Goal: Transaction & Acquisition: Obtain resource

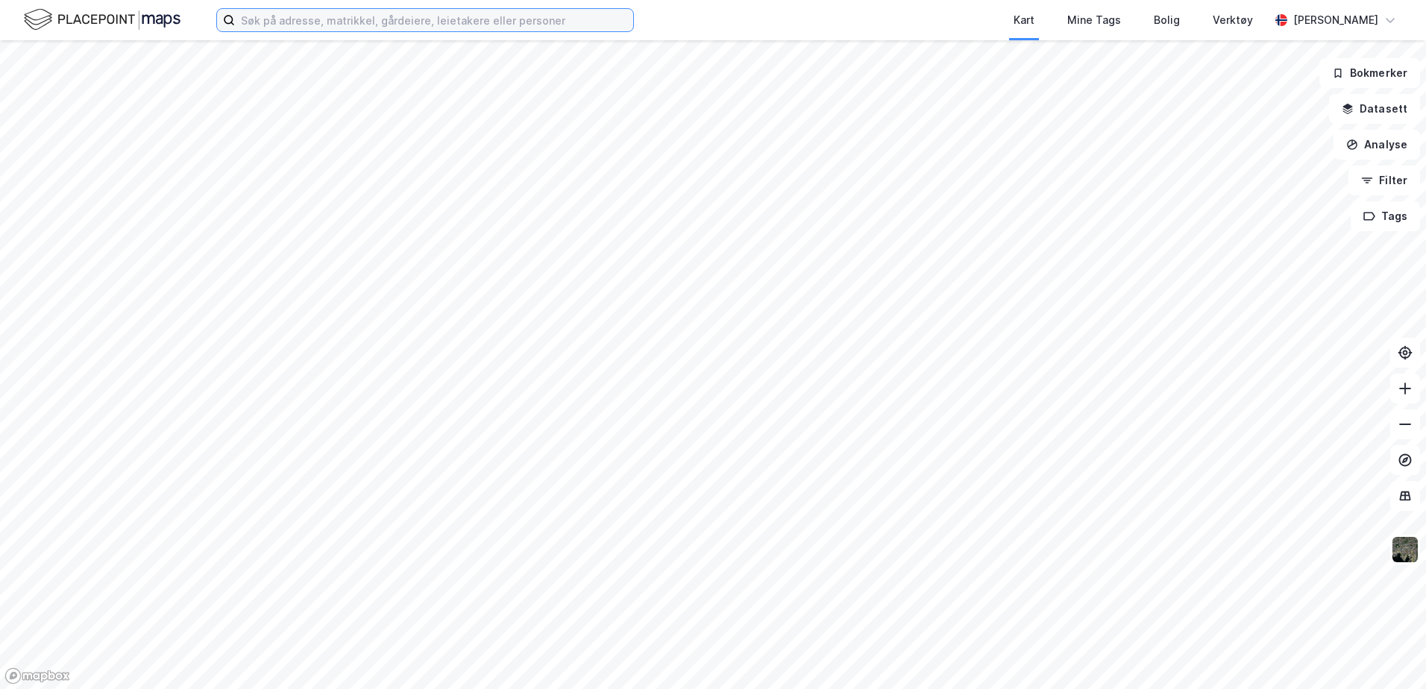
click at [295, 18] on input at bounding box center [434, 20] width 398 height 22
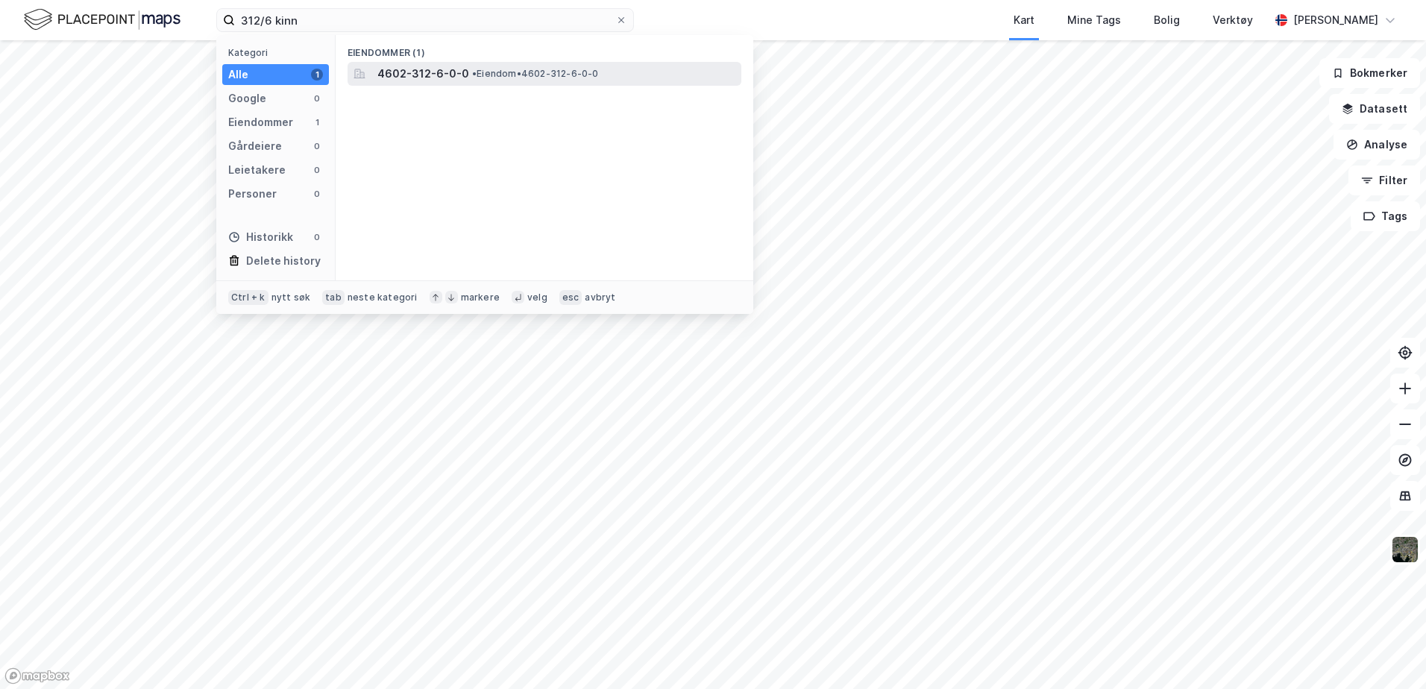
click at [464, 74] on div "4602-312-6-0-0 • Eiendom • 4602-312-6-0-0" at bounding box center [557, 74] width 361 height 18
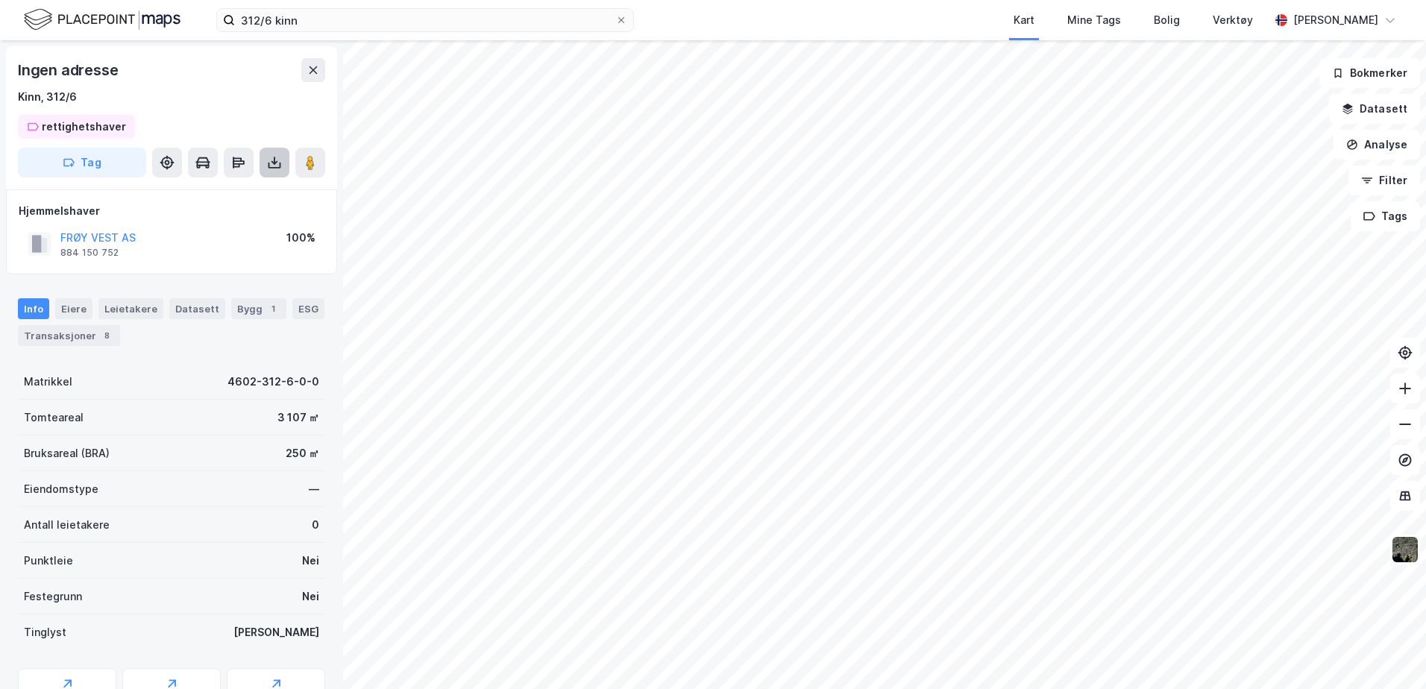
click at [279, 166] on icon at bounding box center [274, 162] width 15 height 15
click at [247, 213] on div "Last ned matrikkelrapport" at bounding box center [218, 216] width 123 height 12
click at [240, 216] on div "Last ned matrikkelrapport" at bounding box center [218, 216] width 123 height 12
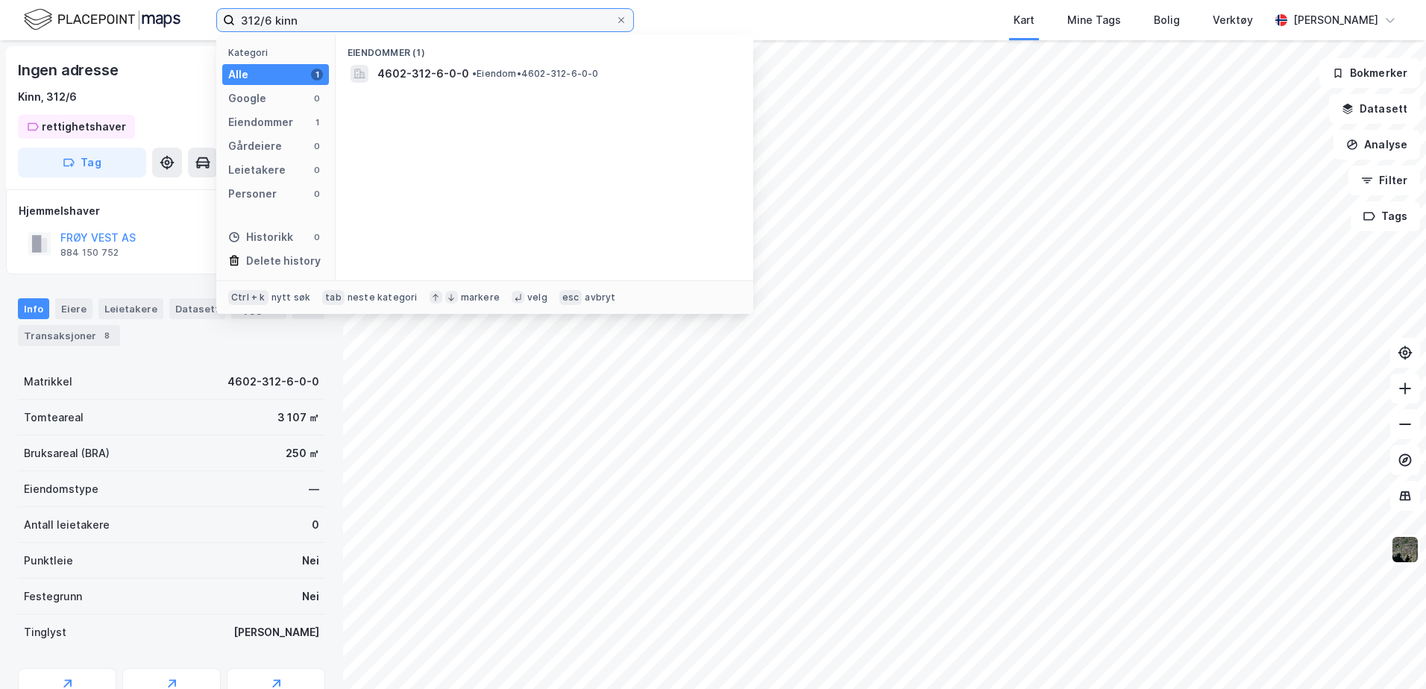
drag, startPoint x: 333, startPoint y: 23, endPoint x: 268, endPoint y: 22, distance: 65.7
click at [268, 22] on input "312/6 kinn" at bounding box center [425, 20] width 380 height 22
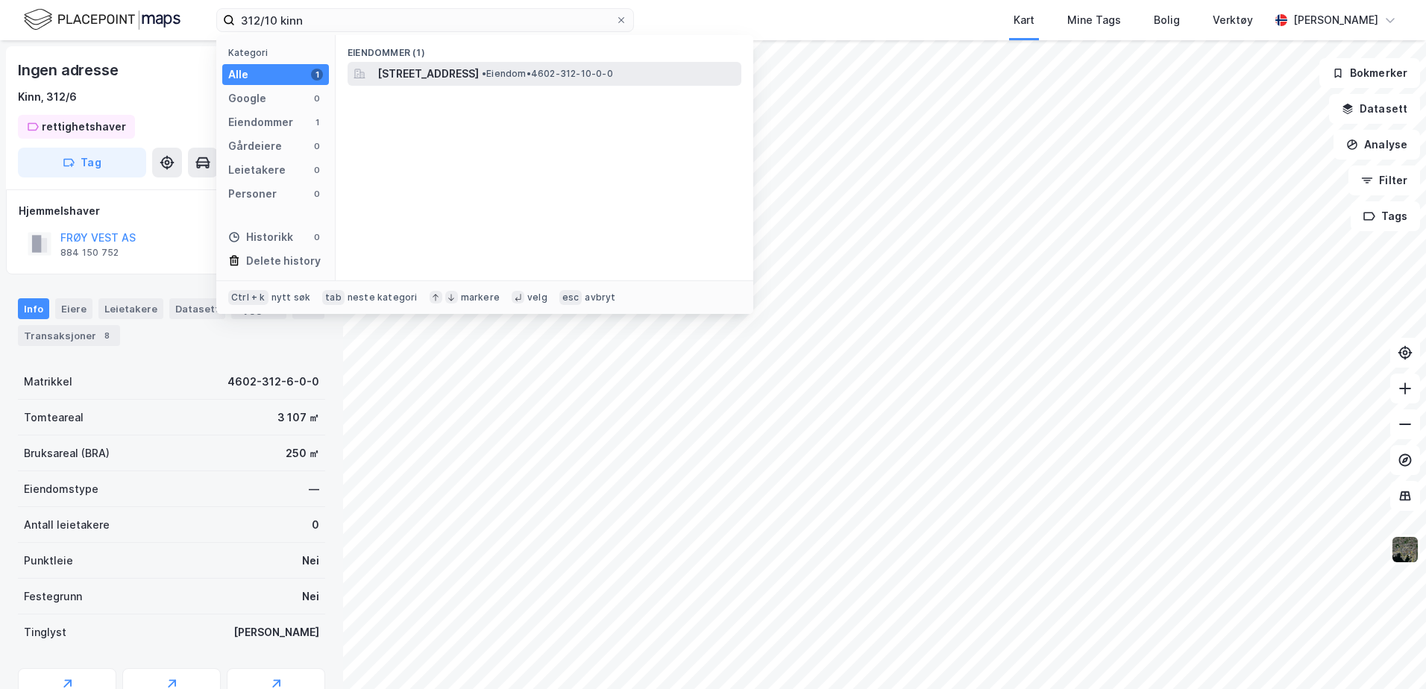
click at [466, 70] on span "[STREET_ADDRESS]" at bounding box center [427, 74] width 101 height 18
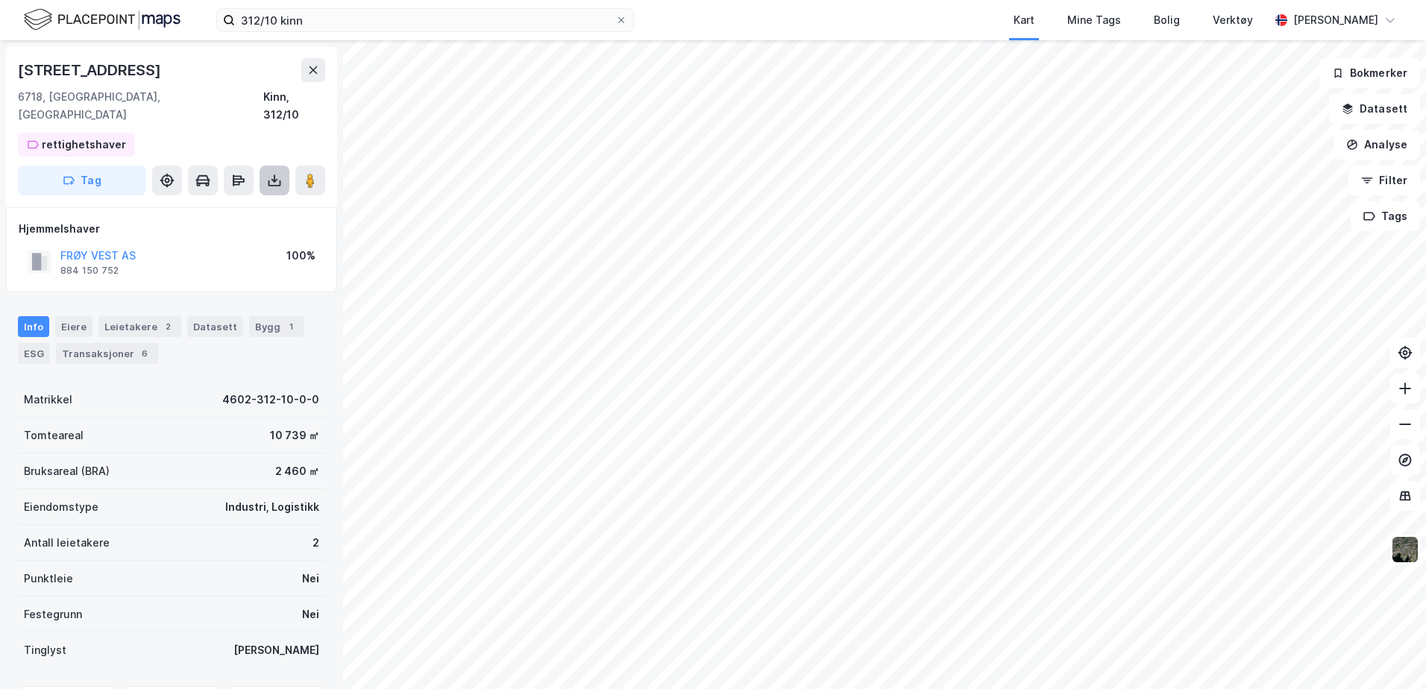
click at [267, 173] on icon at bounding box center [274, 180] width 15 height 15
click at [236, 228] on div "Last ned matrikkelrapport" at bounding box center [218, 234] width 123 height 12
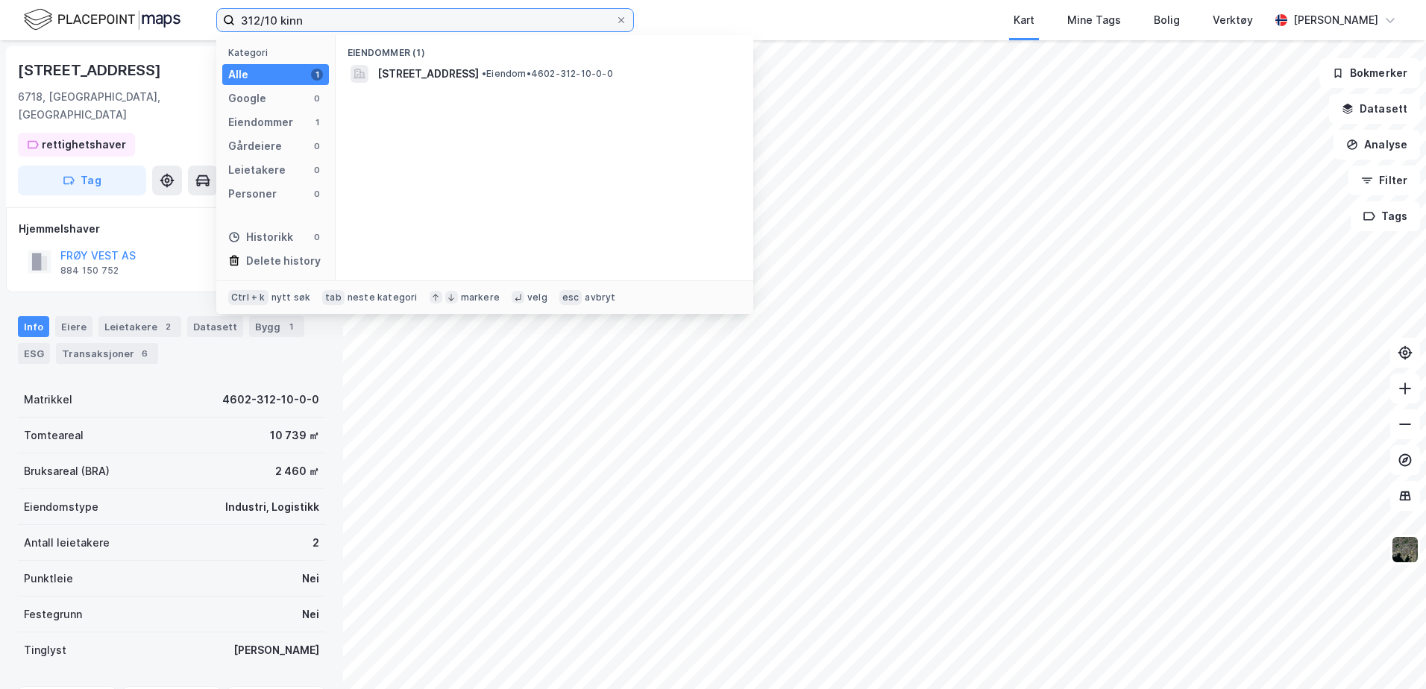
drag, startPoint x: 307, startPoint y: 16, endPoint x: 4, endPoint y: -27, distance: 305.2
click at [4, 0] on html "312/10 kinn Kategori Alle 1 Google 0 Eiendommer 1 Gårdeiere 0 Leietakere 0 Pers…" at bounding box center [713, 344] width 1426 height 689
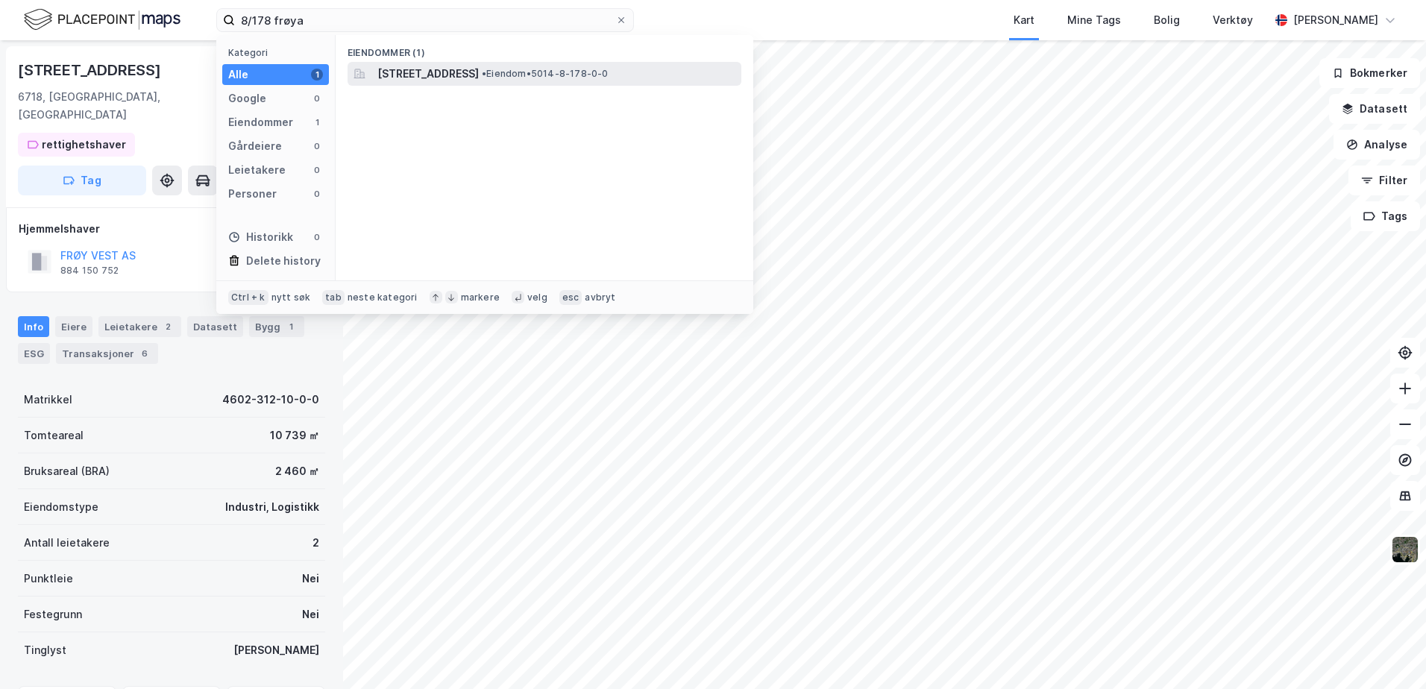
click at [479, 74] on span "Flatvalveien 62, 7263, HAMARVIK, FRØYA" at bounding box center [427, 74] width 101 height 18
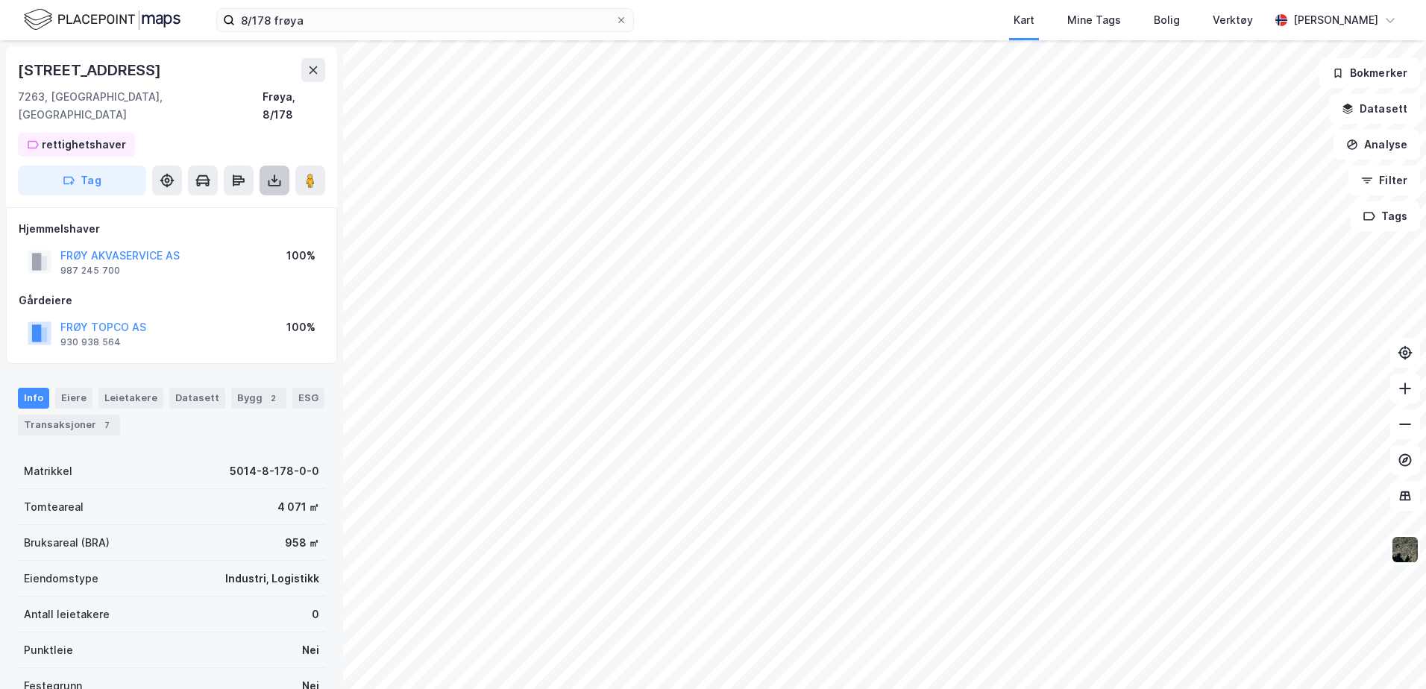
click at [274, 181] on icon at bounding box center [275, 184] width 13 height 6
click at [239, 228] on div "Last ned matrikkelrapport" at bounding box center [218, 234] width 123 height 12
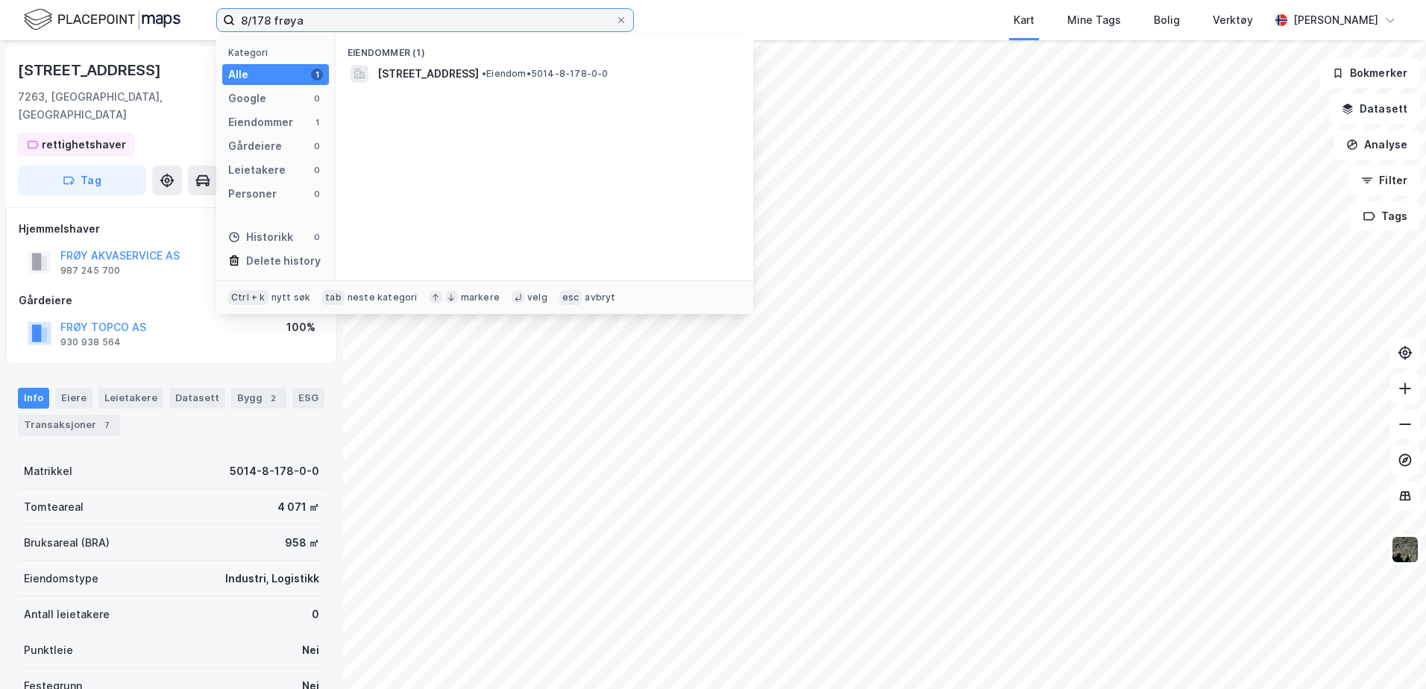
drag, startPoint x: 307, startPoint y: 21, endPoint x: 245, endPoint y: 22, distance: 61.9
click at [245, 22] on input "8/178 frøya" at bounding box center [425, 20] width 380 height 22
type input "8"
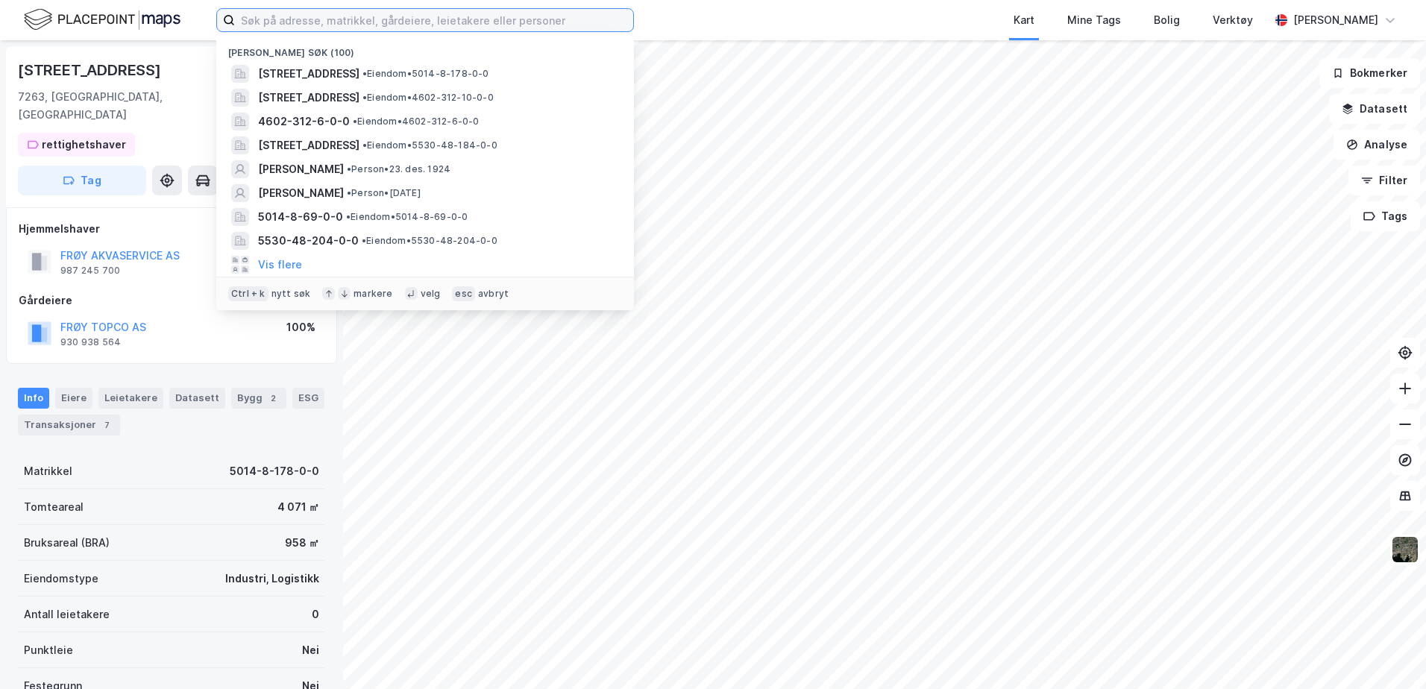
click at [363, 16] on input at bounding box center [434, 20] width 398 height 22
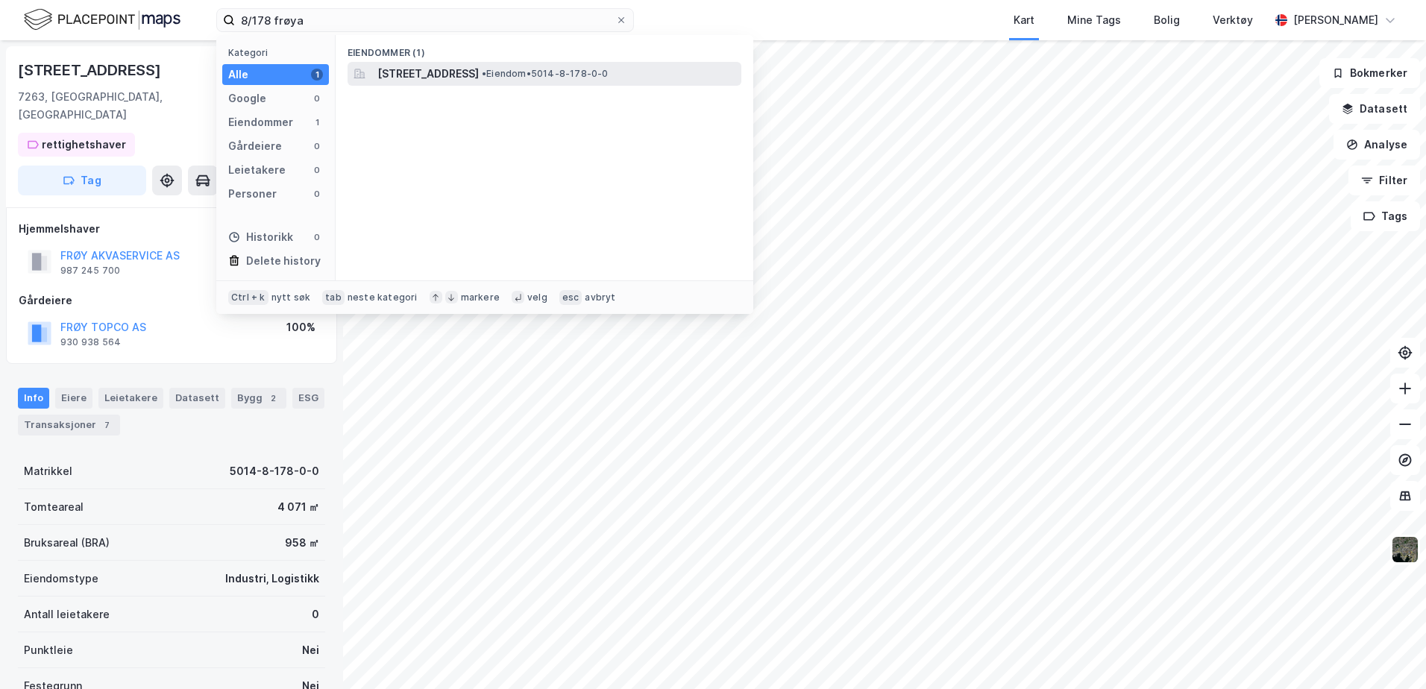
click at [440, 83] on div "Flatvalveien 62, 7263, HAMARVIK, FRØYA • Eiendom • 5014-8-178-0-0" at bounding box center [545, 74] width 394 height 24
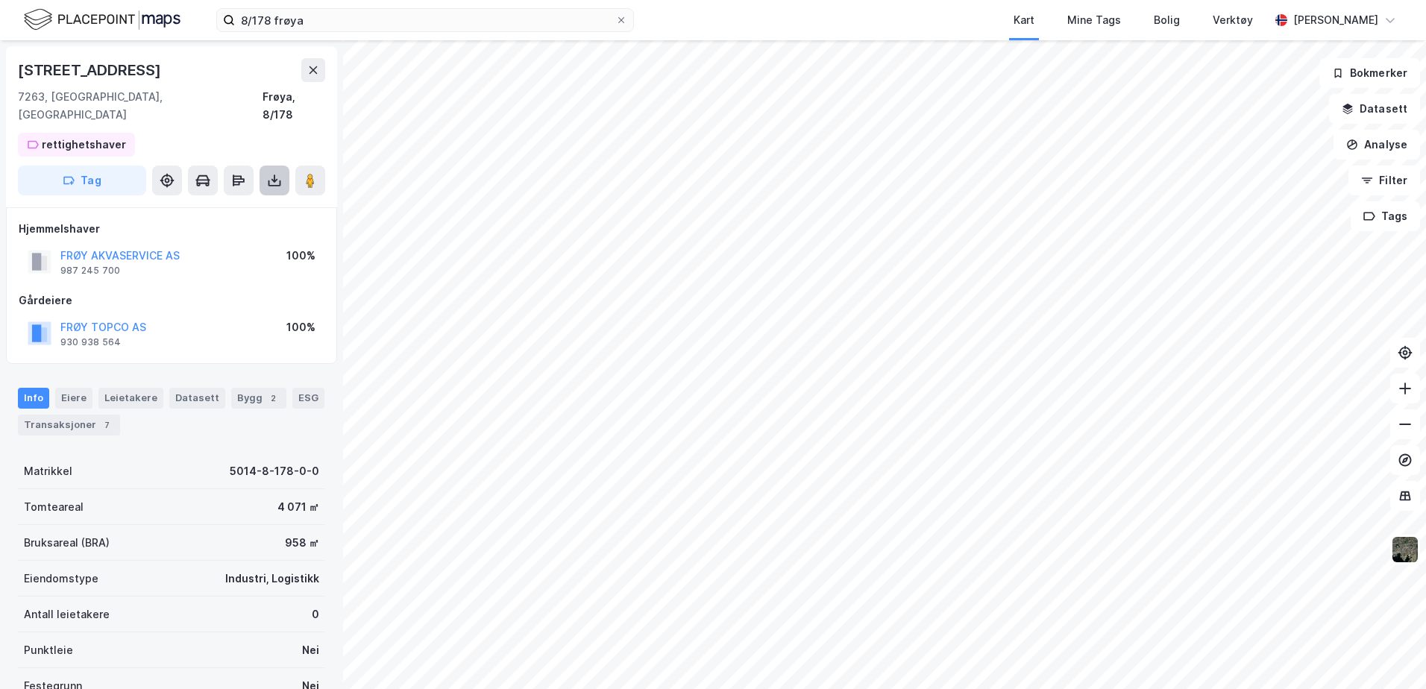
click at [269, 181] on icon at bounding box center [275, 184] width 13 height 6
click at [260, 222] on div "Last ned matrikkelrapport" at bounding box center [210, 234] width 159 height 24
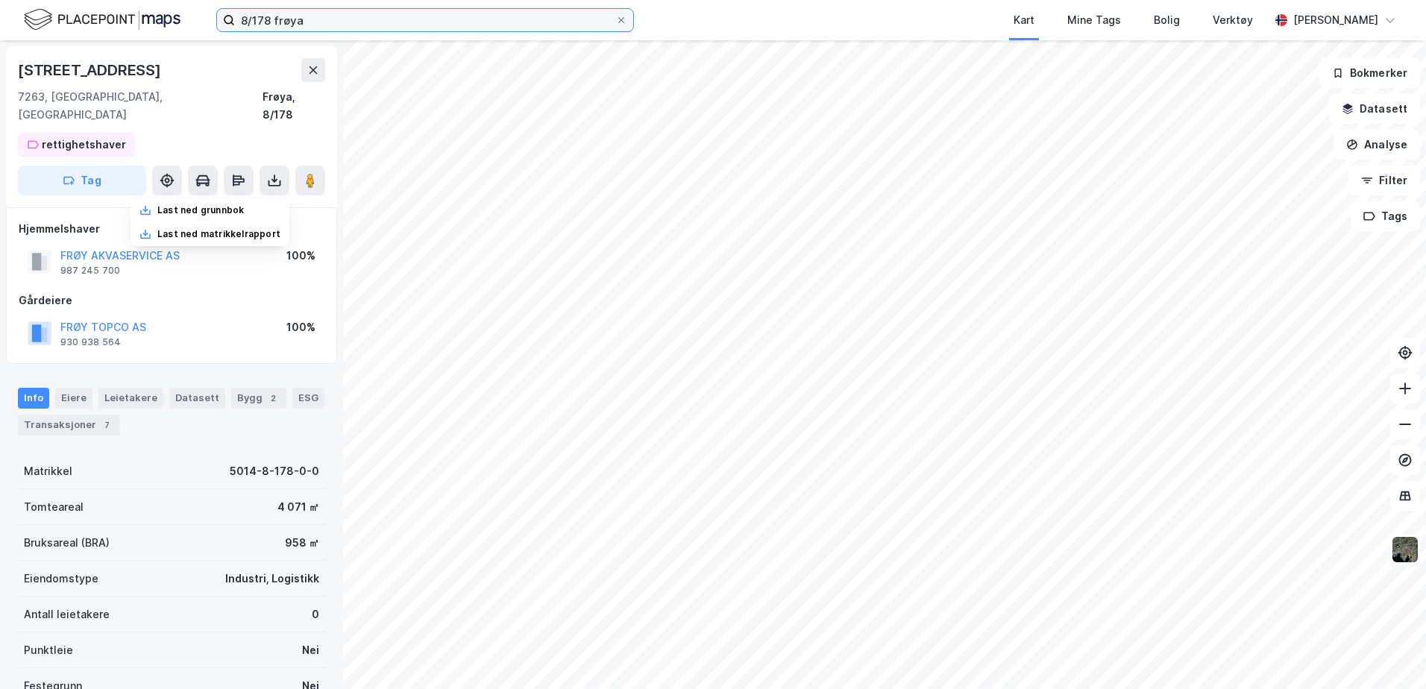
drag, startPoint x: 332, startPoint y: 19, endPoint x: -51, endPoint y: -10, distance: 384.5
click at [0, 0] on html "8/178 frøya Kart Mine Tags Bolig Verktøy Andrea Minutella Flatvalveien 62 7263,…" at bounding box center [713, 344] width 1426 height 689
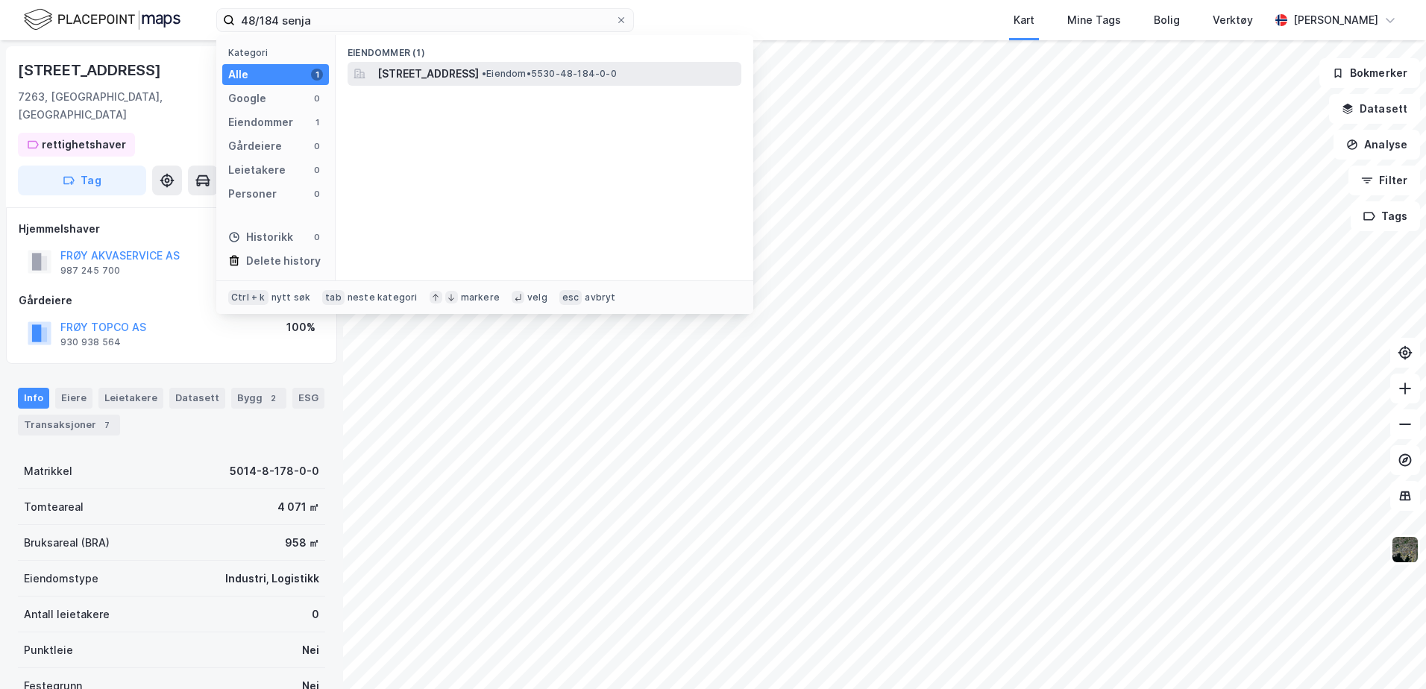
click at [466, 77] on span "[STREET_ADDRESS]" at bounding box center [427, 74] width 101 height 18
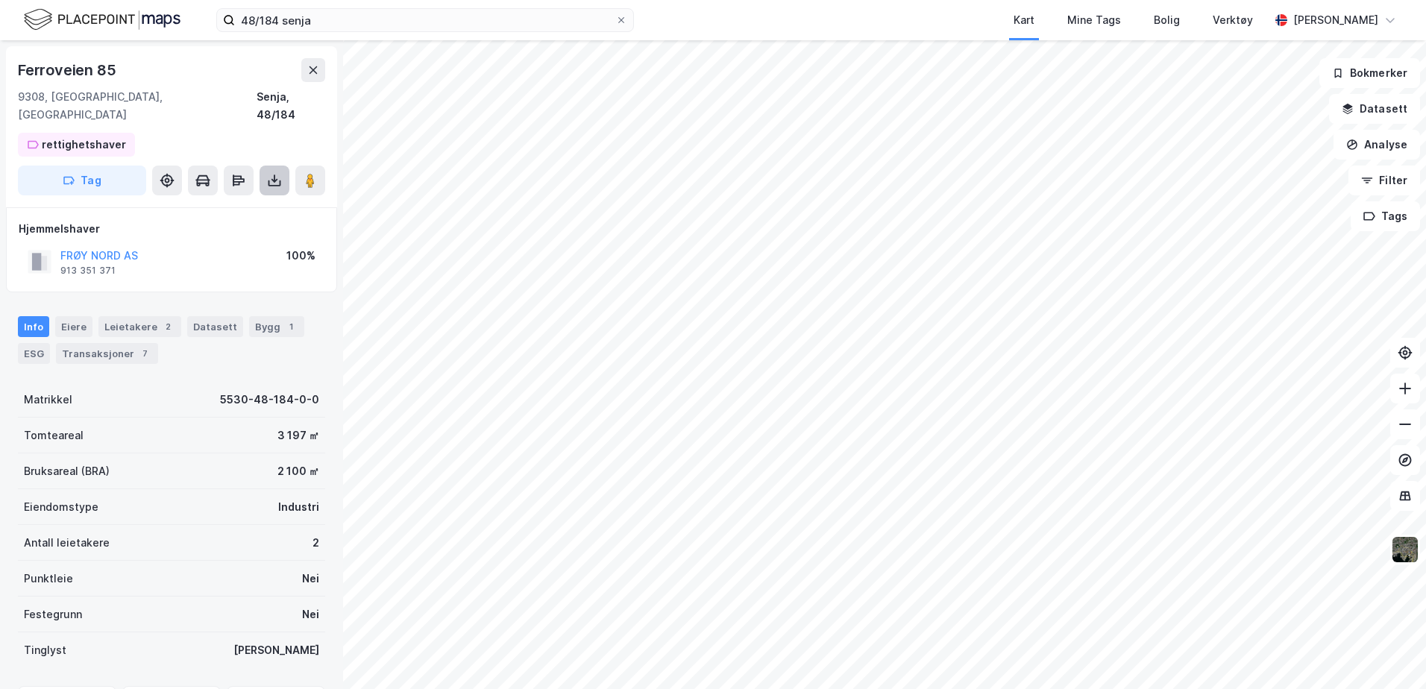
click at [276, 173] on button at bounding box center [275, 181] width 30 height 30
click at [250, 228] on div "Last ned matrikkelrapport" at bounding box center [218, 234] width 123 height 12
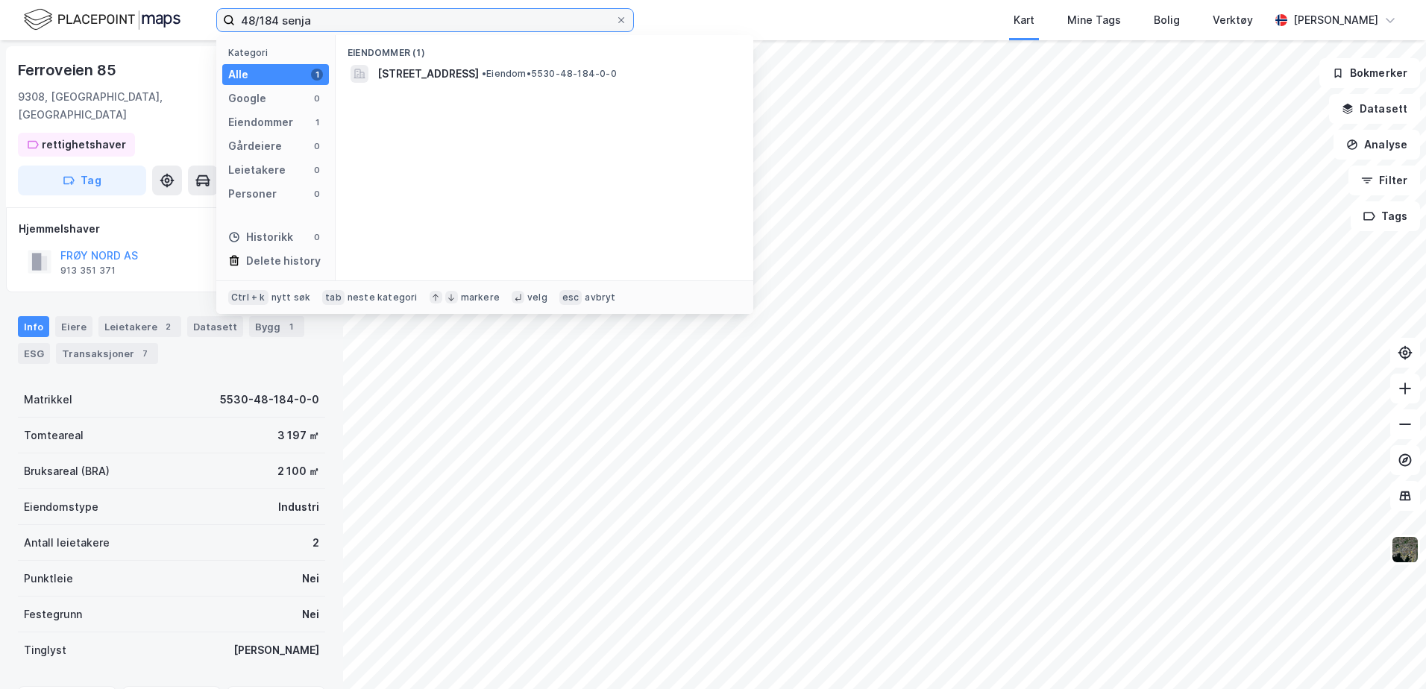
drag, startPoint x: 325, startPoint y: 20, endPoint x: 258, endPoint y: 17, distance: 66.5
click at [258, 17] on input "48/184 senja" at bounding box center [425, 20] width 380 height 22
type input "48/204 senja"
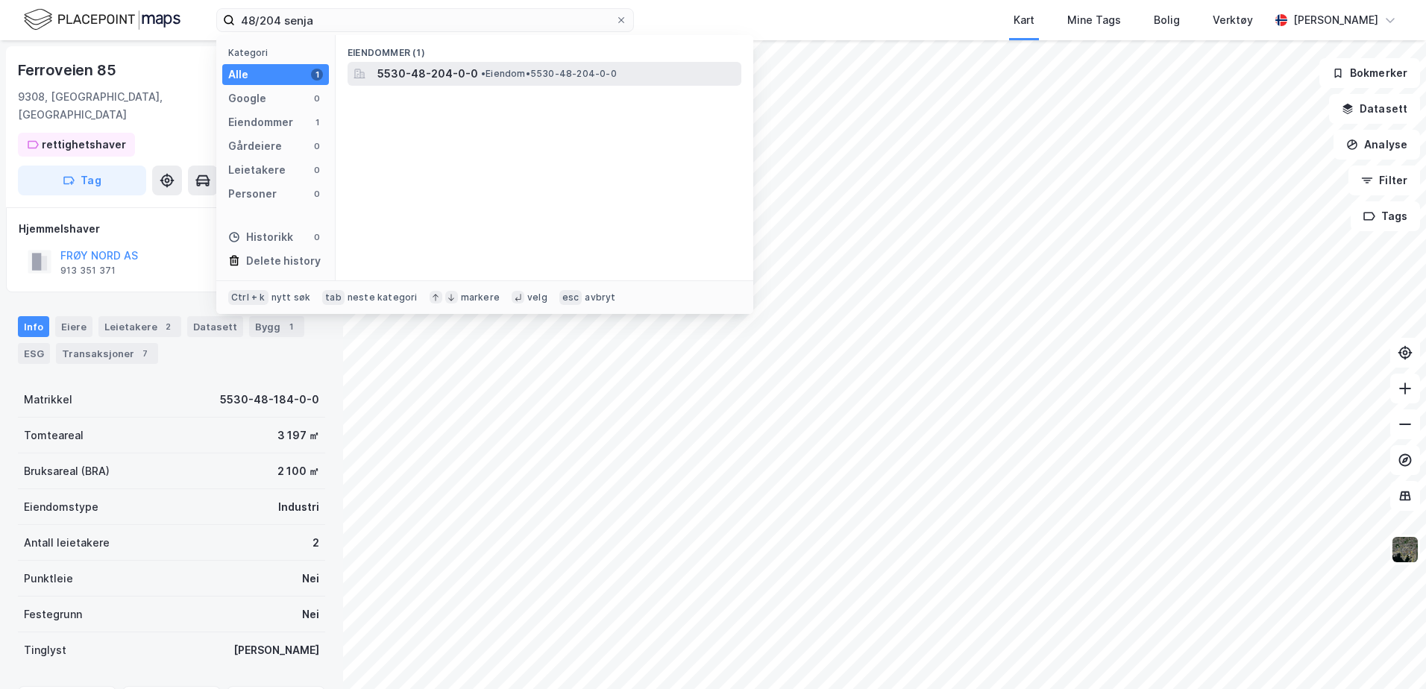
click at [444, 69] on span "5530-48-204-0-0" at bounding box center [427, 74] width 101 height 18
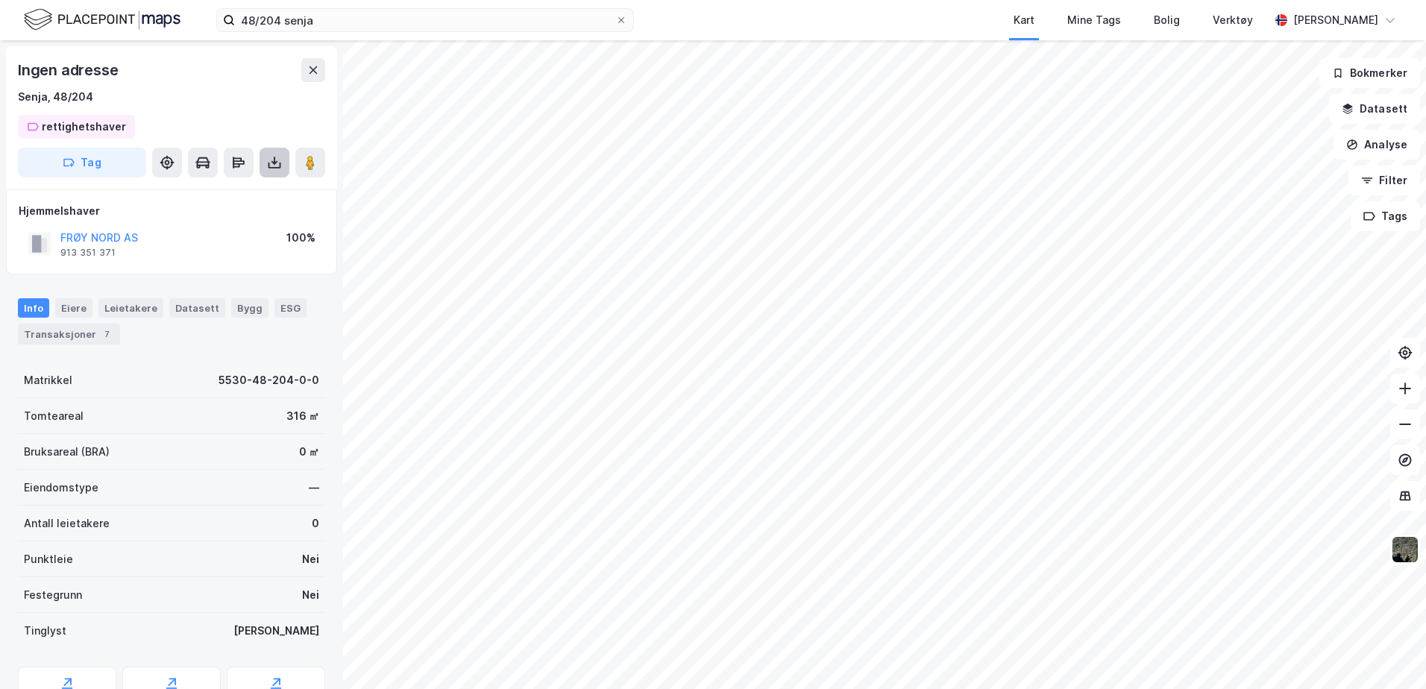
click at [271, 160] on icon at bounding box center [274, 162] width 15 height 15
click at [256, 215] on div "Last ned matrikkelrapport" at bounding box center [218, 216] width 123 height 12
click at [272, 166] on icon at bounding box center [274, 162] width 15 height 15
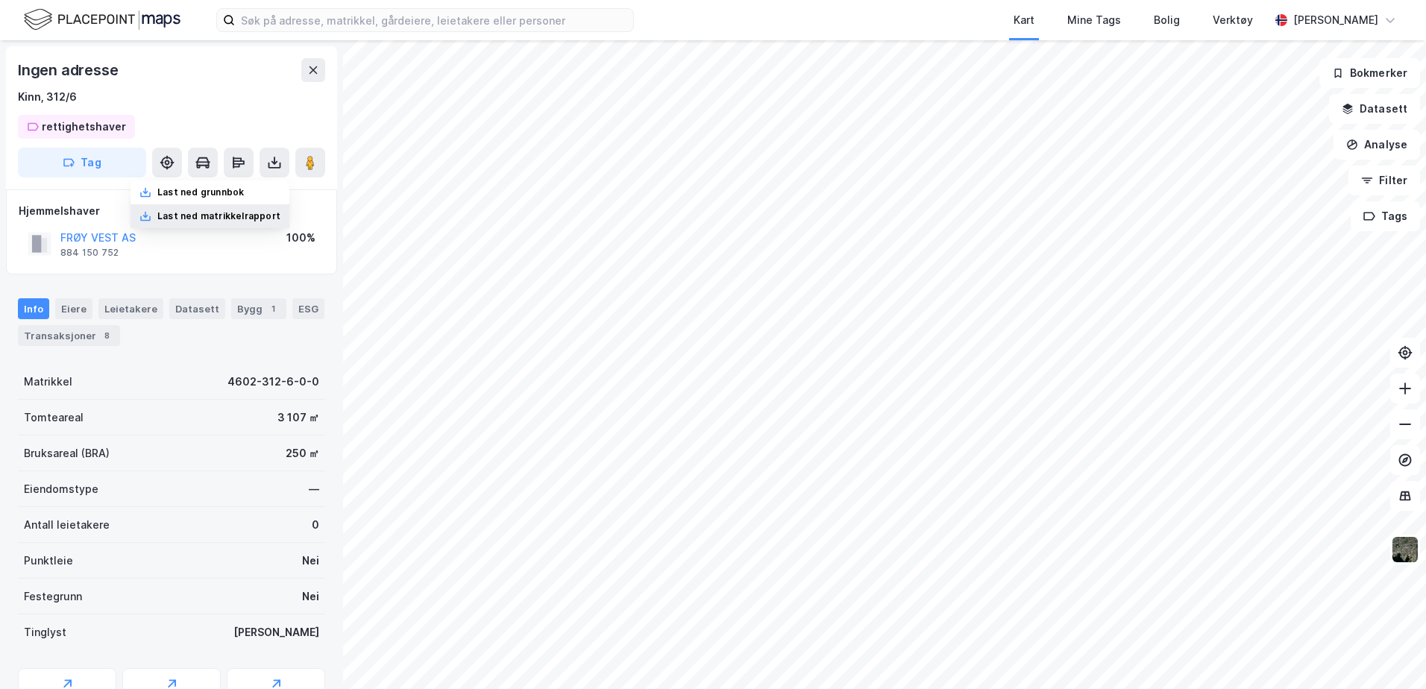
click at [188, 221] on div "Last ned matrikkelrapport" at bounding box center [218, 216] width 123 height 12
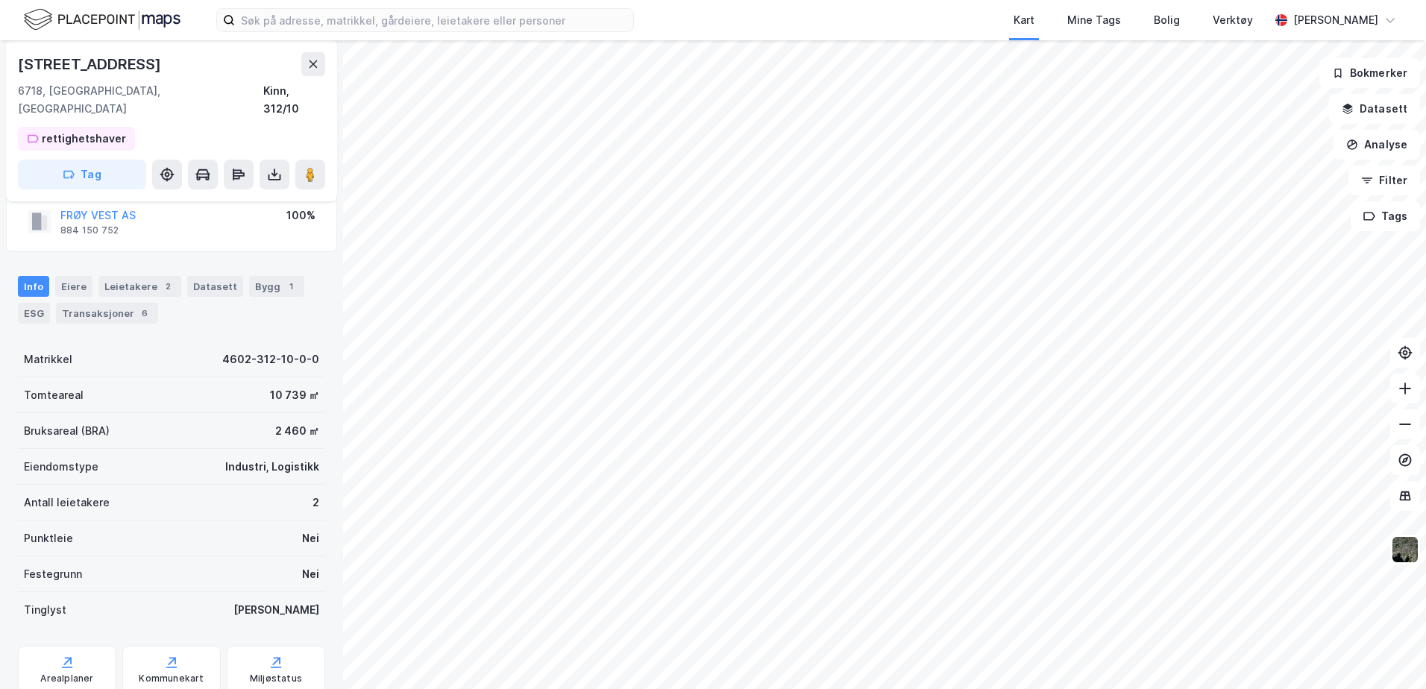
scroll to position [75, 0]
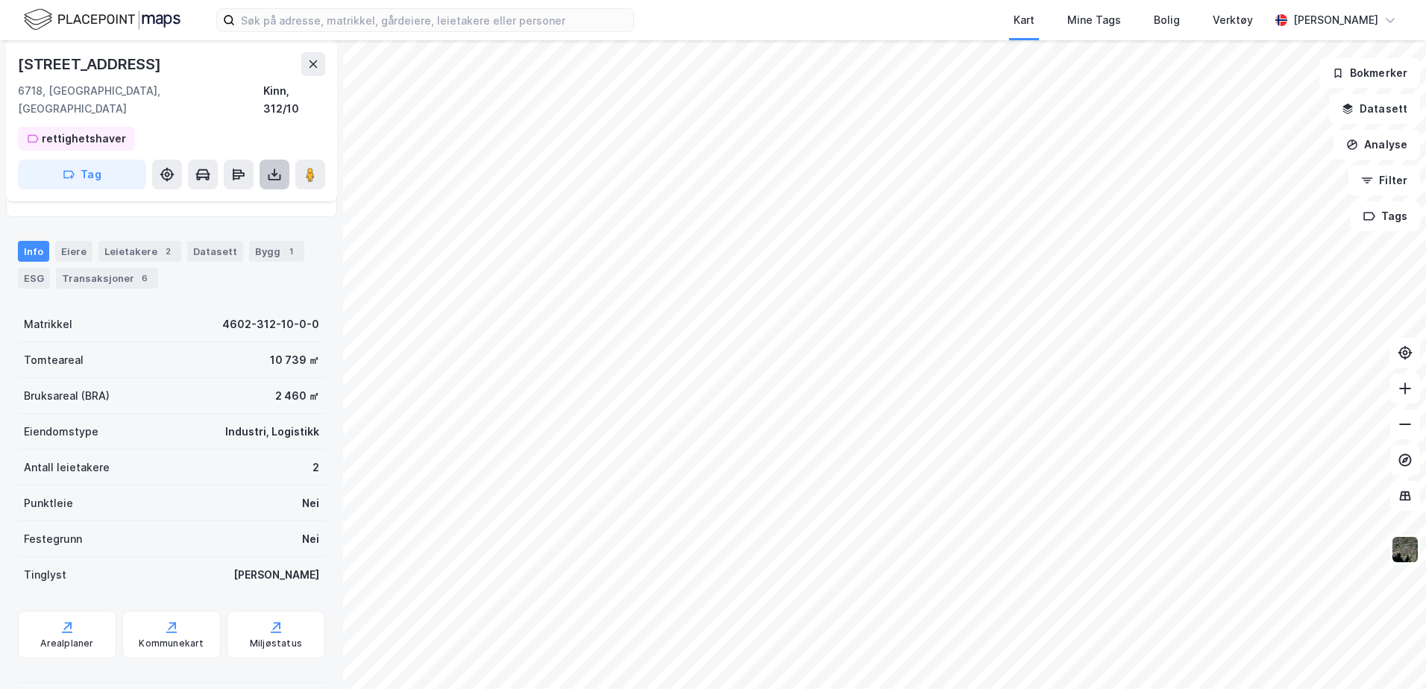
click at [282, 161] on button at bounding box center [275, 175] width 30 height 30
click at [64, 638] on div "Arealplaner" at bounding box center [66, 644] width 53 height 12
click at [277, 175] on icon at bounding box center [275, 178] width 13 height 6
click at [210, 222] on div "Last ned matrikkelrapport" at bounding box center [218, 228] width 123 height 12
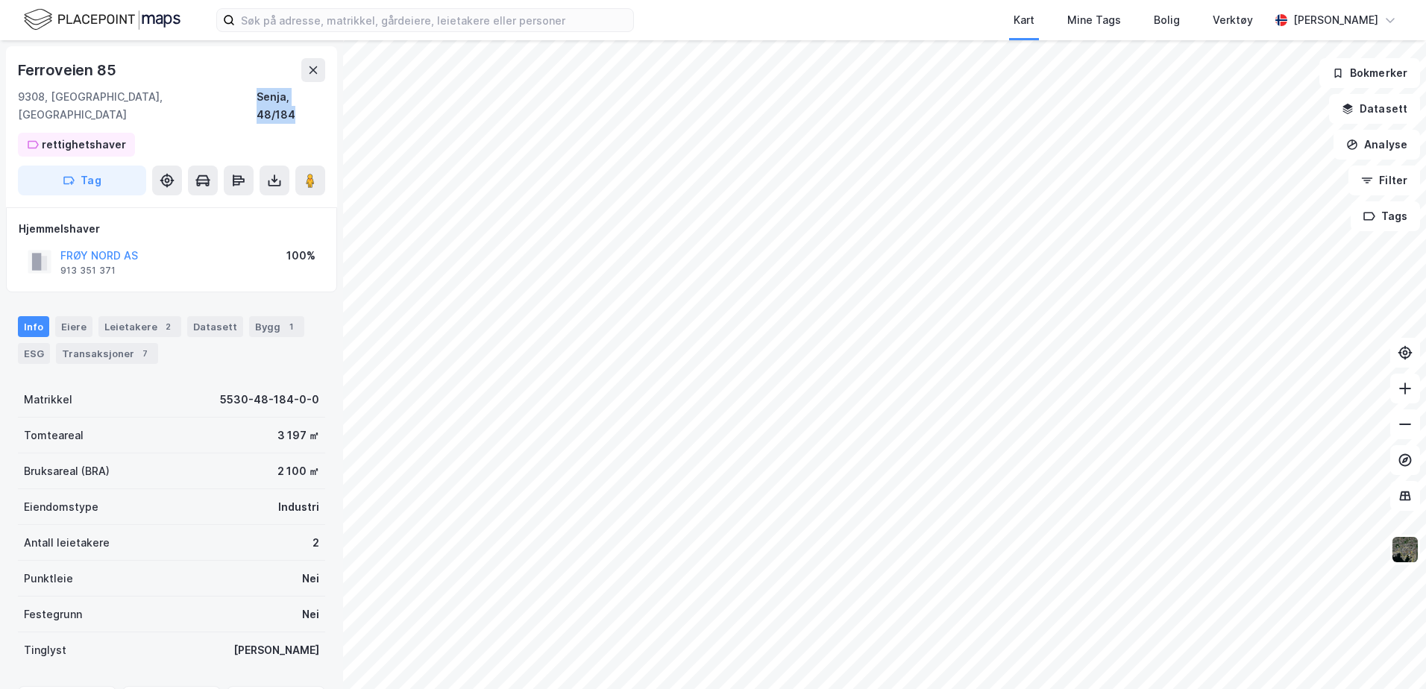
drag, startPoint x: 328, startPoint y: 95, endPoint x: 254, endPoint y: 98, distance: 73.9
click at [254, 98] on div "Ferroveien 85 9308, Finnsnes, Troms Senja, 48/184 rettighetshaver Tag" at bounding box center [171, 126] width 331 height 161
copy div "Senja, 48/184"
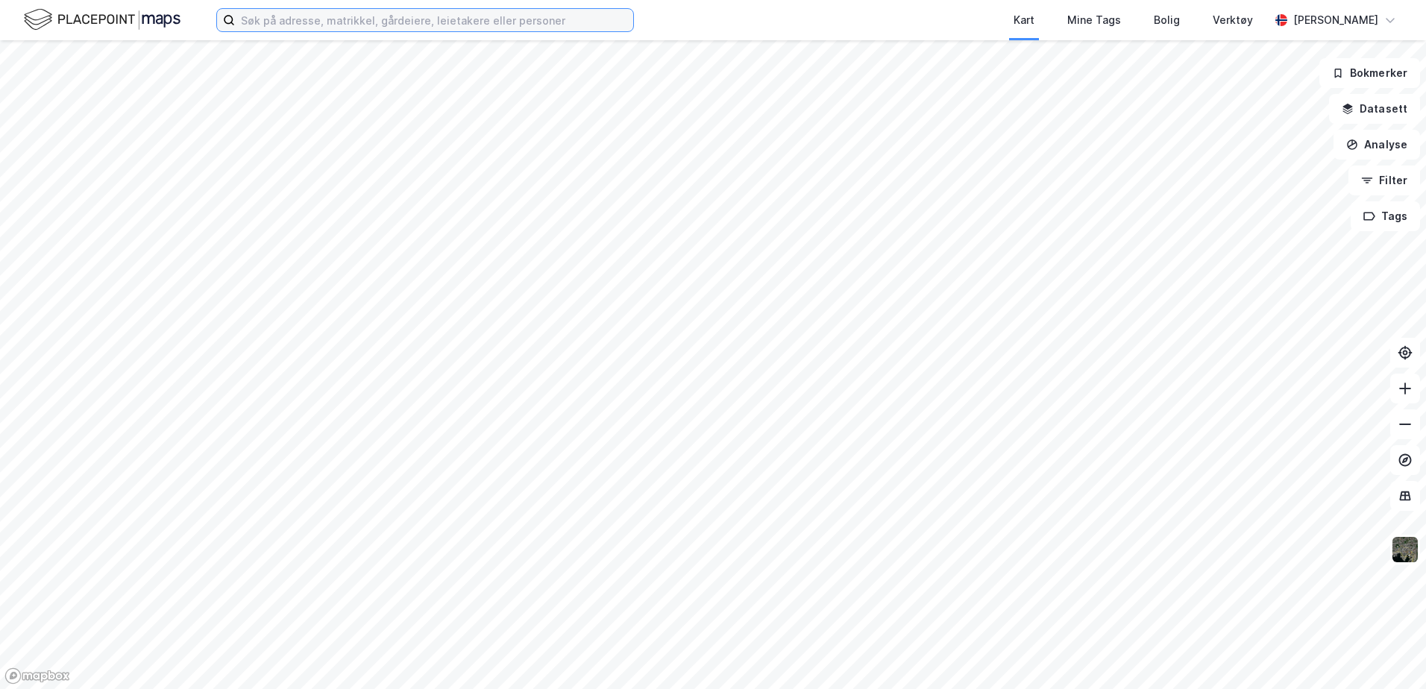
click at [366, 25] on input at bounding box center [434, 20] width 398 height 22
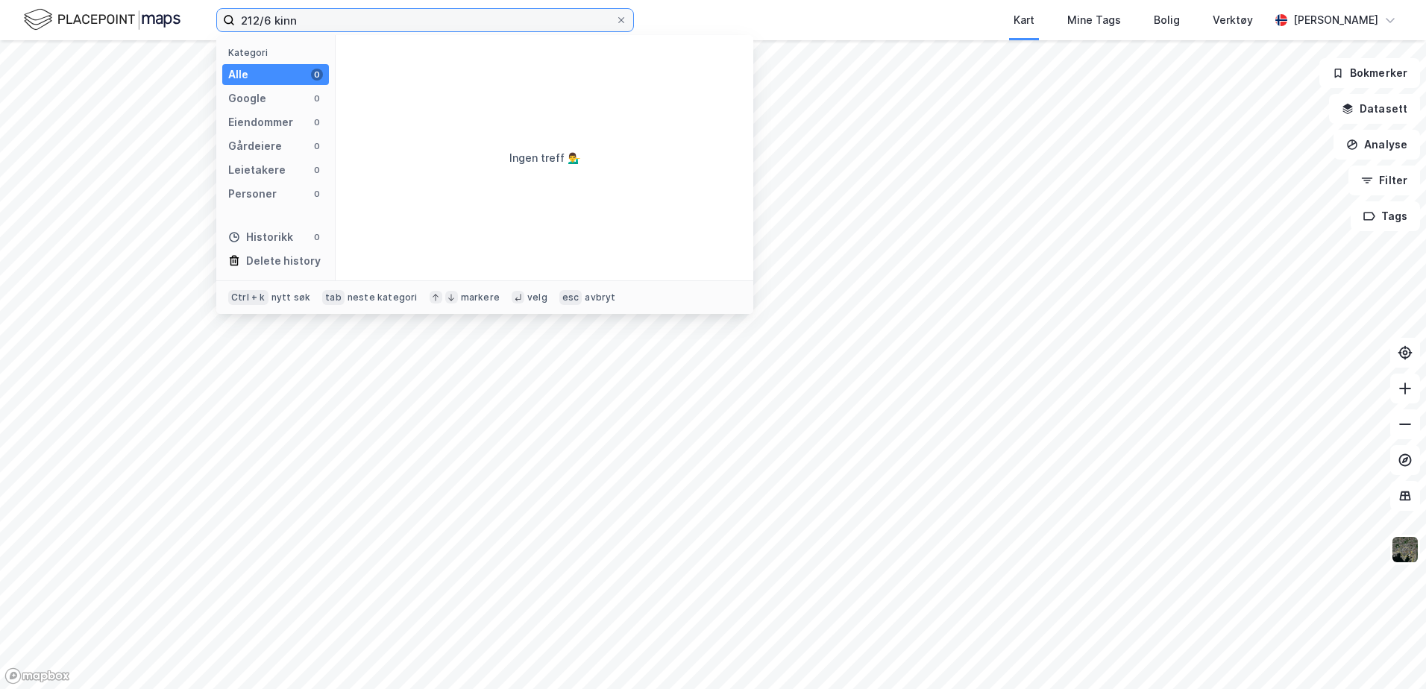
click at [245, 19] on input "212/6 kinn" at bounding box center [425, 20] width 380 height 22
type input "312/6 kinn"
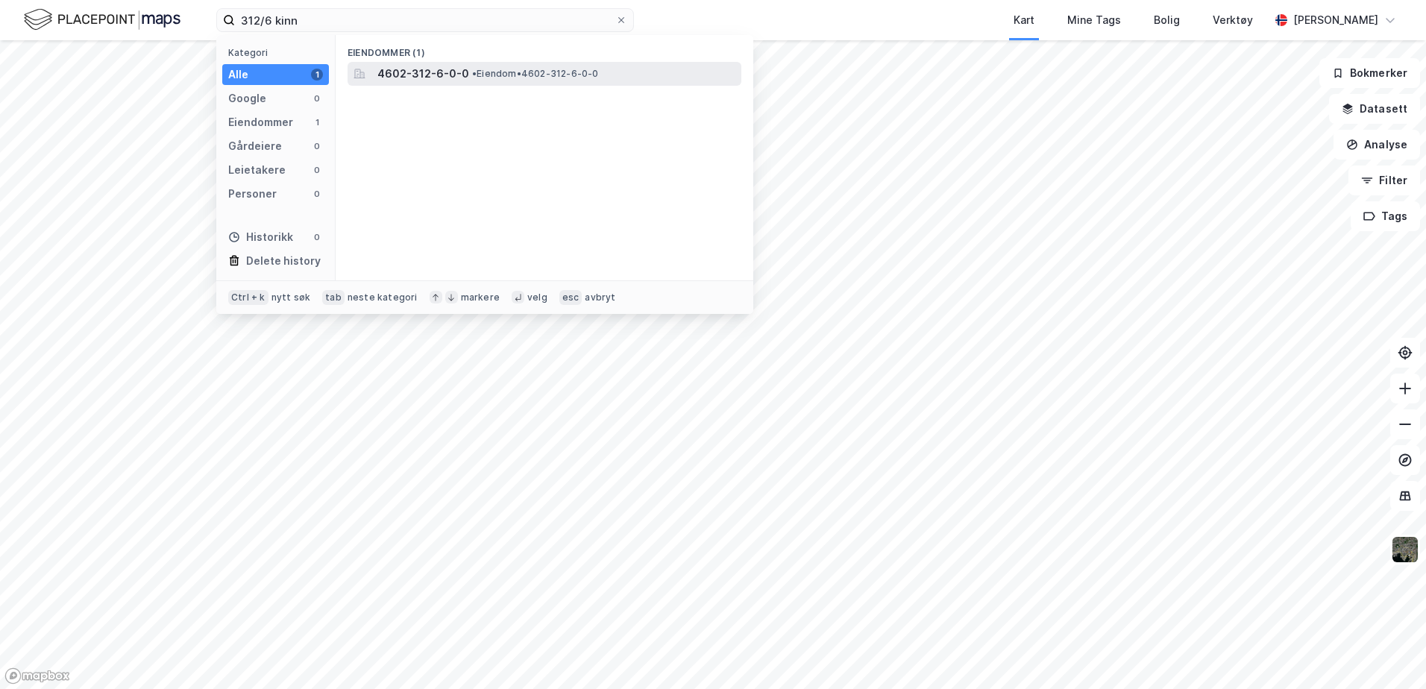
click at [496, 68] on span "• Eiendom • 4602-312-6-0-0" at bounding box center [535, 74] width 127 height 12
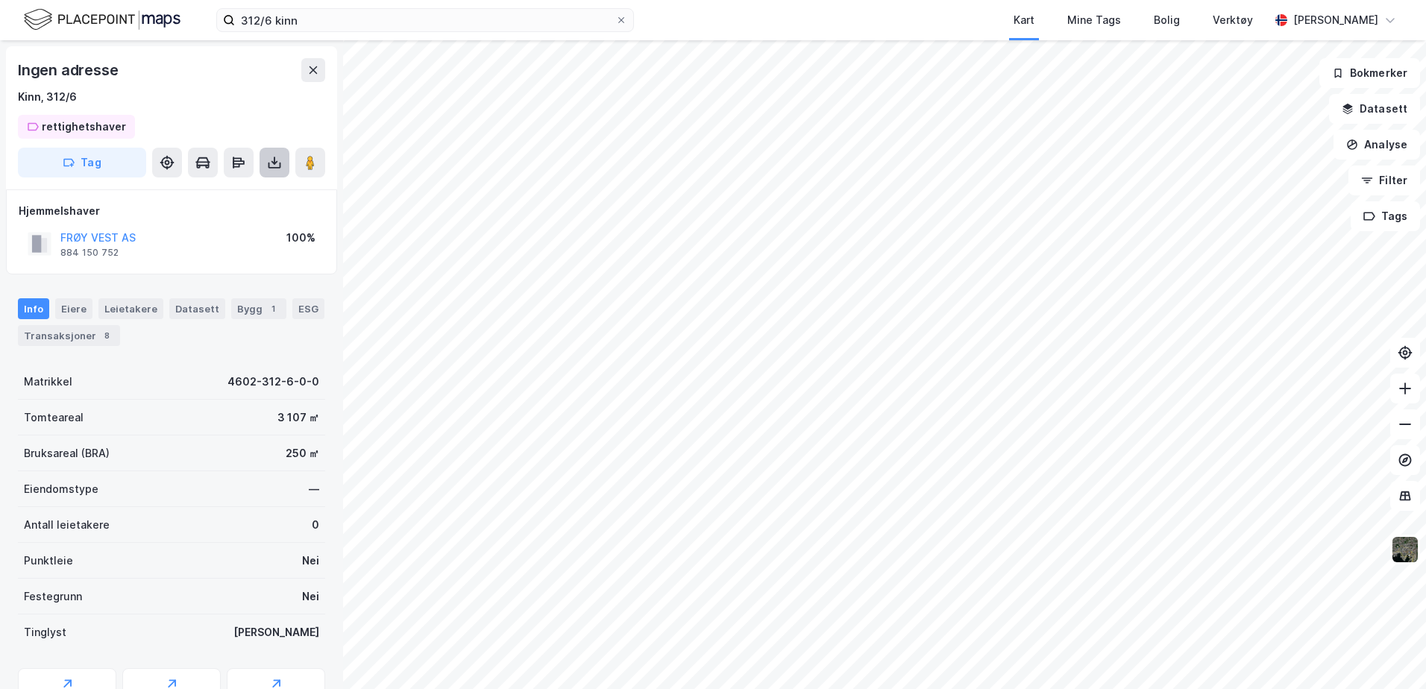
click at [283, 158] on button at bounding box center [275, 163] width 30 height 30
click at [247, 212] on div "Last ned matrikkelrapport" at bounding box center [218, 216] width 123 height 12
click at [222, 216] on div "Last ned matrikkelrapport" at bounding box center [218, 216] width 123 height 12
click at [251, 221] on div "Last ned matrikkelrapport" at bounding box center [218, 216] width 123 height 12
click at [262, 21] on input at bounding box center [434, 20] width 398 height 22
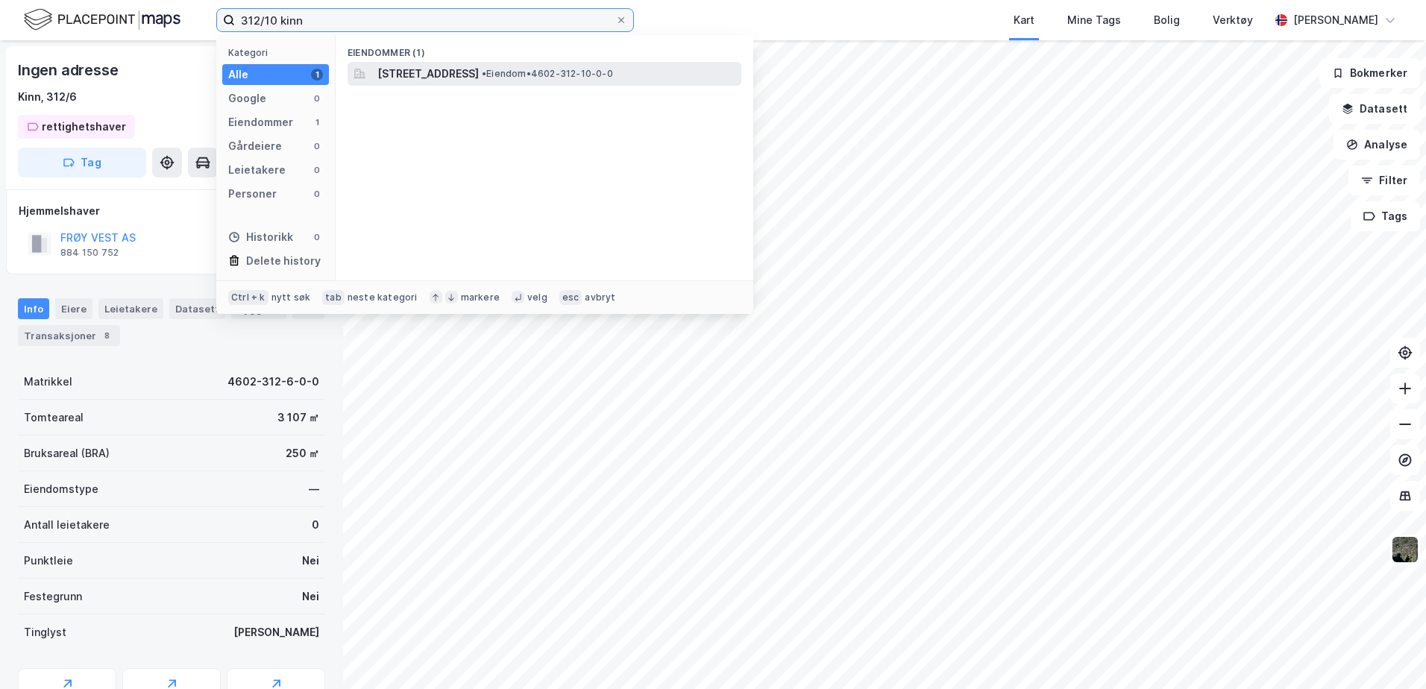
type input "312/10 kinn"
click at [499, 63] on div "Evjevegen 84, 6718, DEKNEPOLLEN, KINN • Eiendom • 4602-312-10-0-0" at bounding box center [545, 74] width 394 height 24
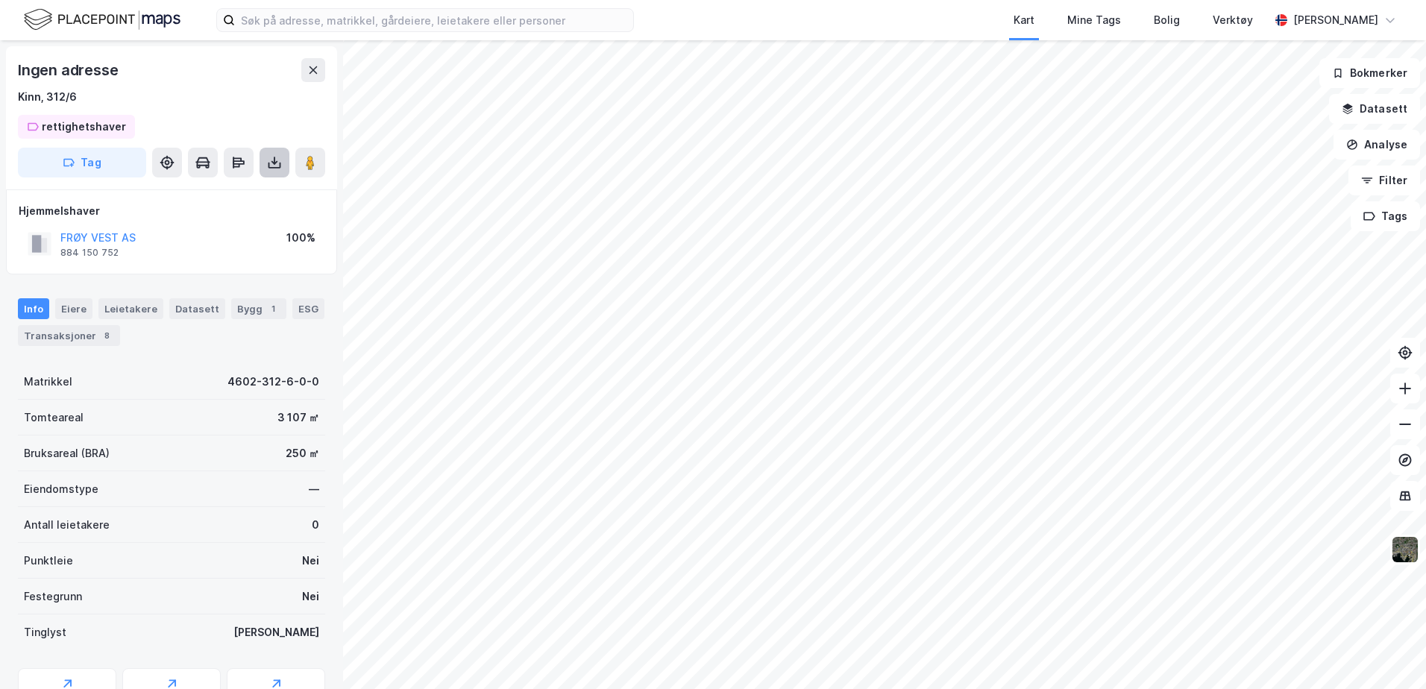
click at [273, 165] on icon at bounding box center [274, 162] width 15 height 15
click at [225, 216] on div "Last ned matrikkelrapport" at bounding box center [218, 216] width 123 height 12
click at [272, 163] on icon at bounding box center [274, 162] width 15 height 15
click at [340, 24] on input at bounding box center [434, 20] width 398 height 22
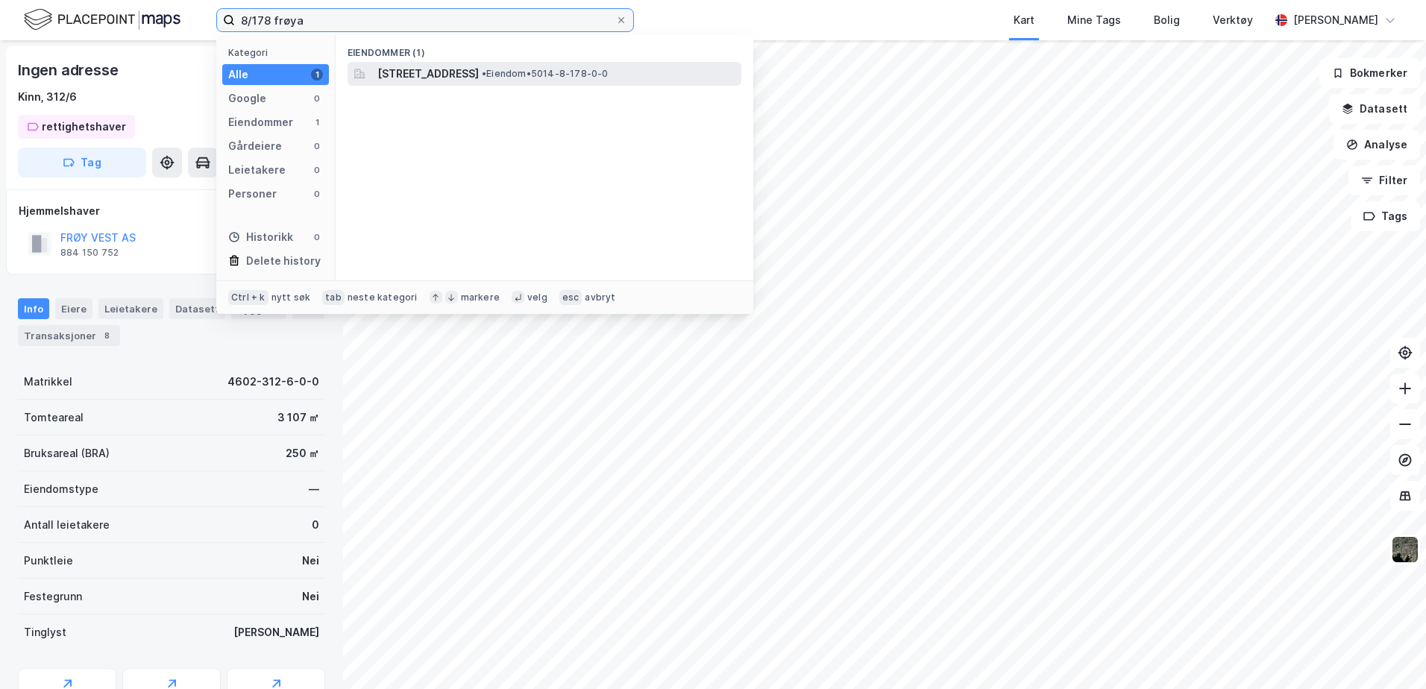
type input "8/178 frøya"
click at [430, 73] on span "[STREET_ADDRESS]" at bounding box center [427, 74] width 101 height 18
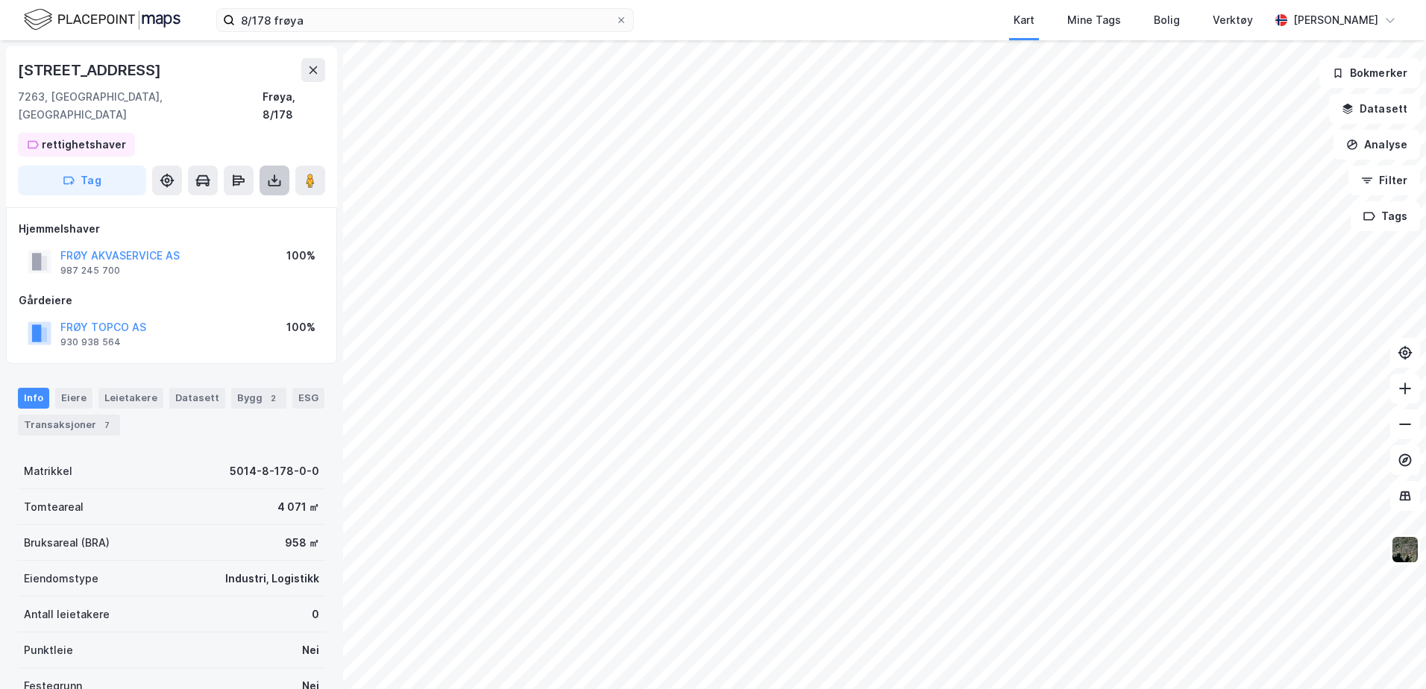
click at [279, 173] on icon at bounding box center [274, 180] width 15 height 15
click at [243, 228] on div "Last ned matrikkelrapport" at bounding box center [218, 234] width 123 height 12
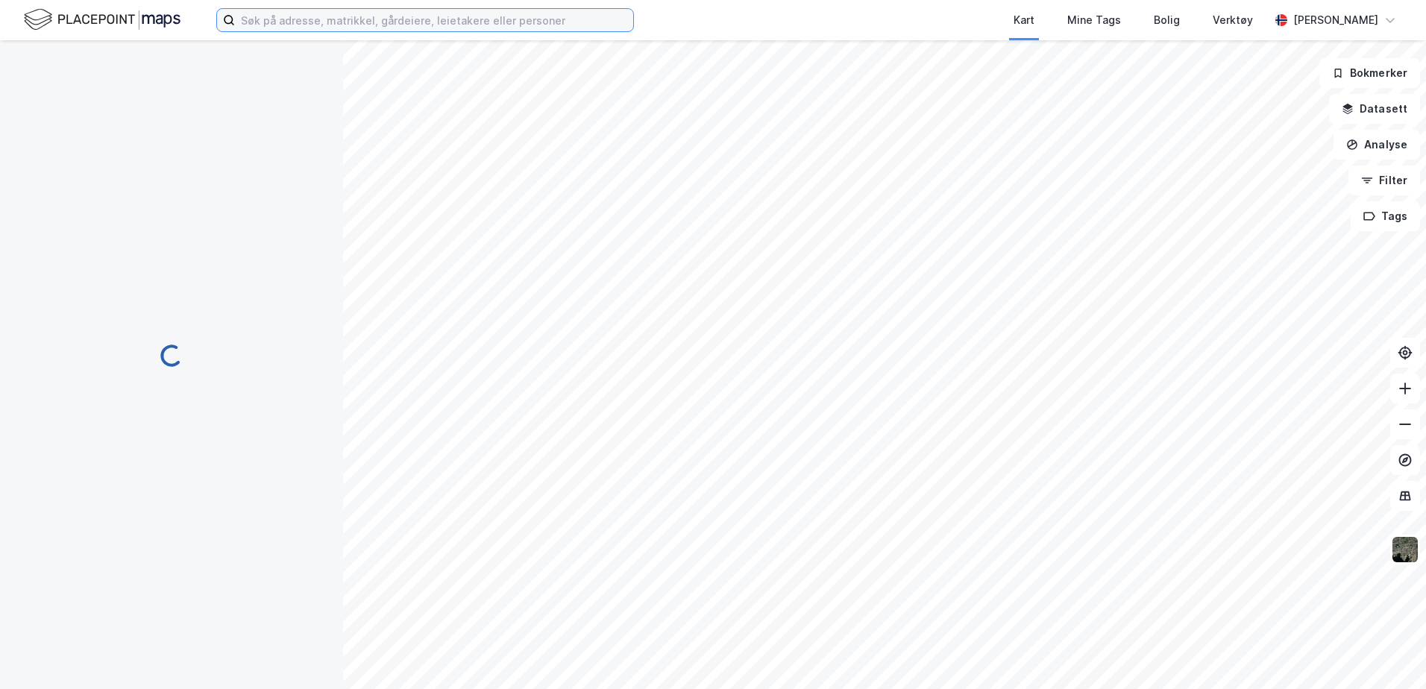
click at [311, 25] on input at bounding box center [434, 20] width 398 height 22
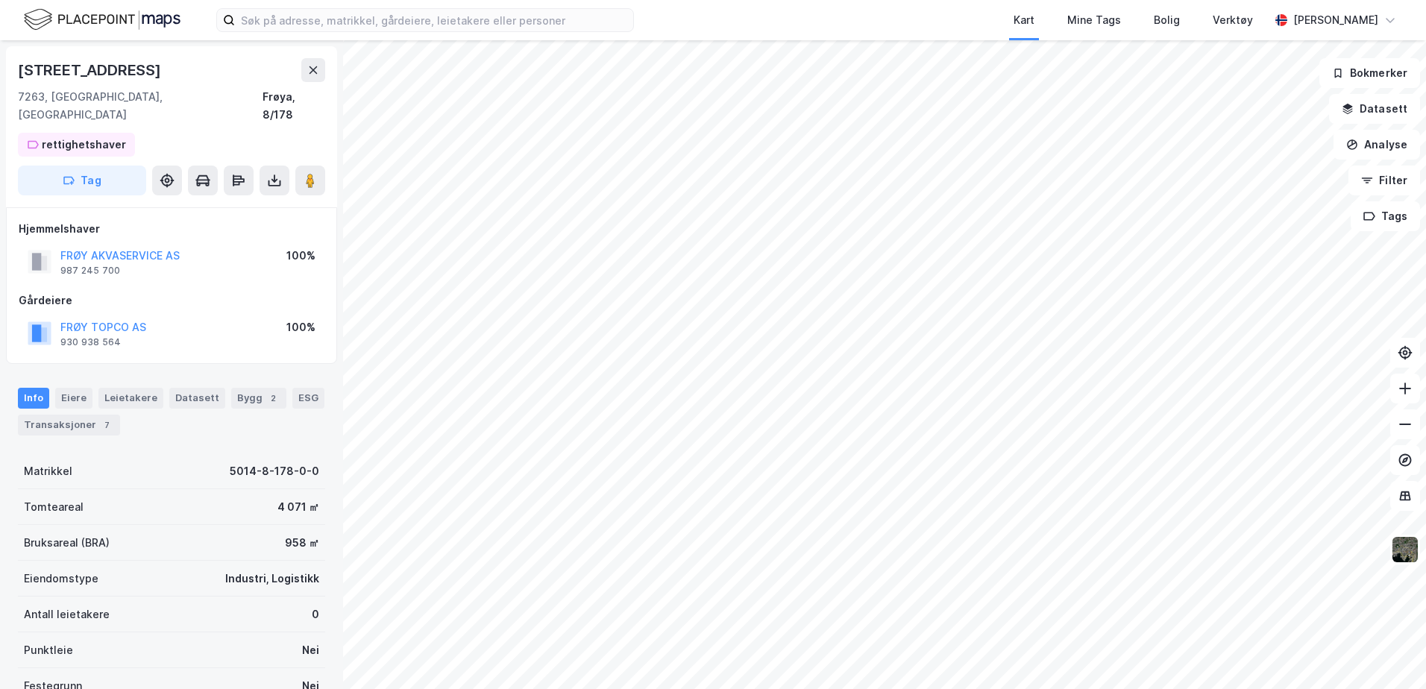
click at [191, 84] on div "Flatvalveien 62 7263, Hamarvik, Trøndelag Frøya, 8/178" at bounding box center [171, 91] width 307 height 66
click at [272, 173] on icon at bounding box center [274, 180] width 15 height 15
click at [234, 228] on div "Last ned matrikkelrapport" at bounding box center [218, 234] width 123 height 12
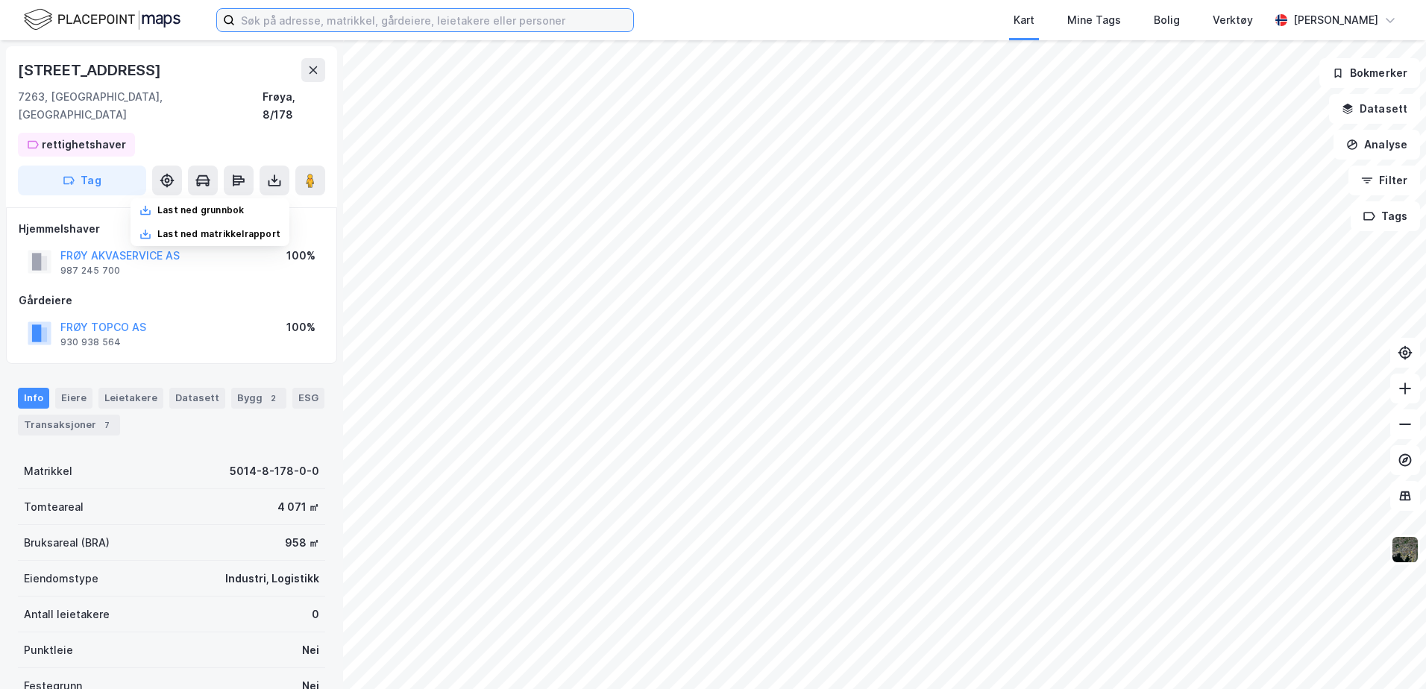
click at [289, 21] on input at bounding box center [434, 20] width 398 height 22
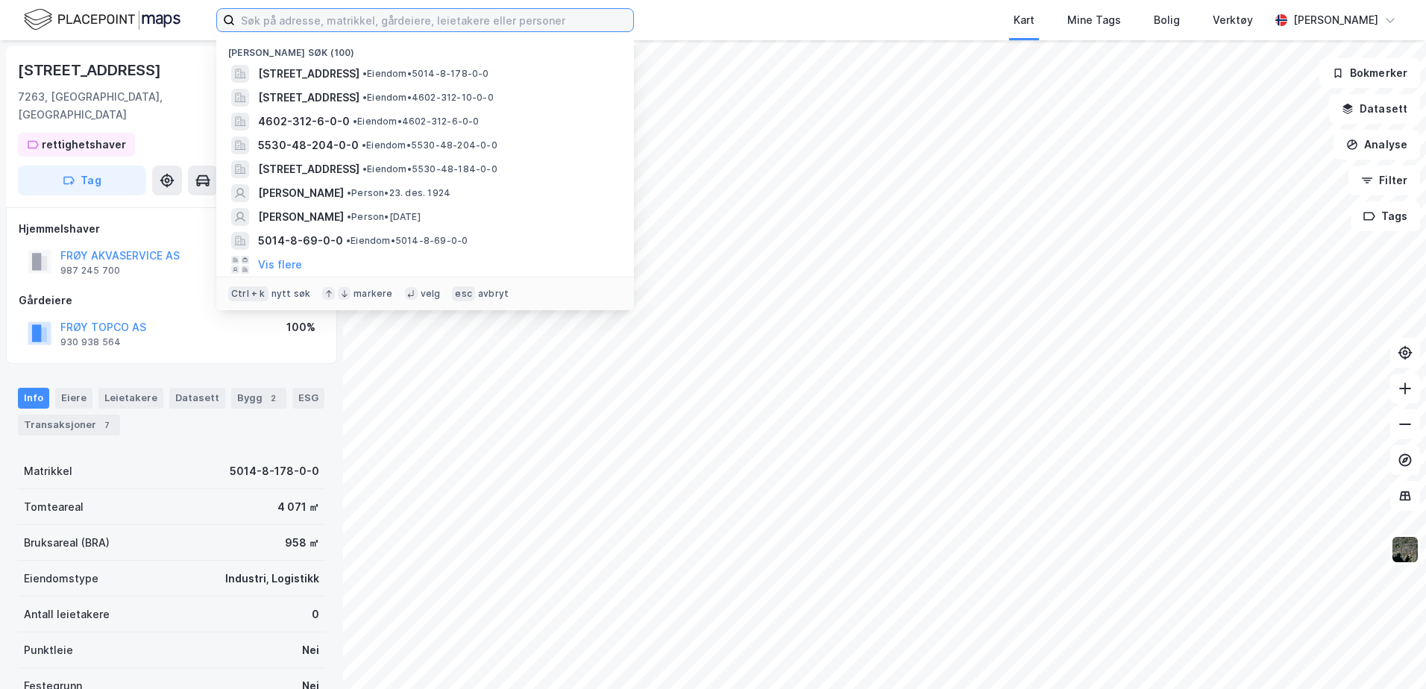
click at [374, 19] on input at bounding box center [434, 20] width 398 height 22
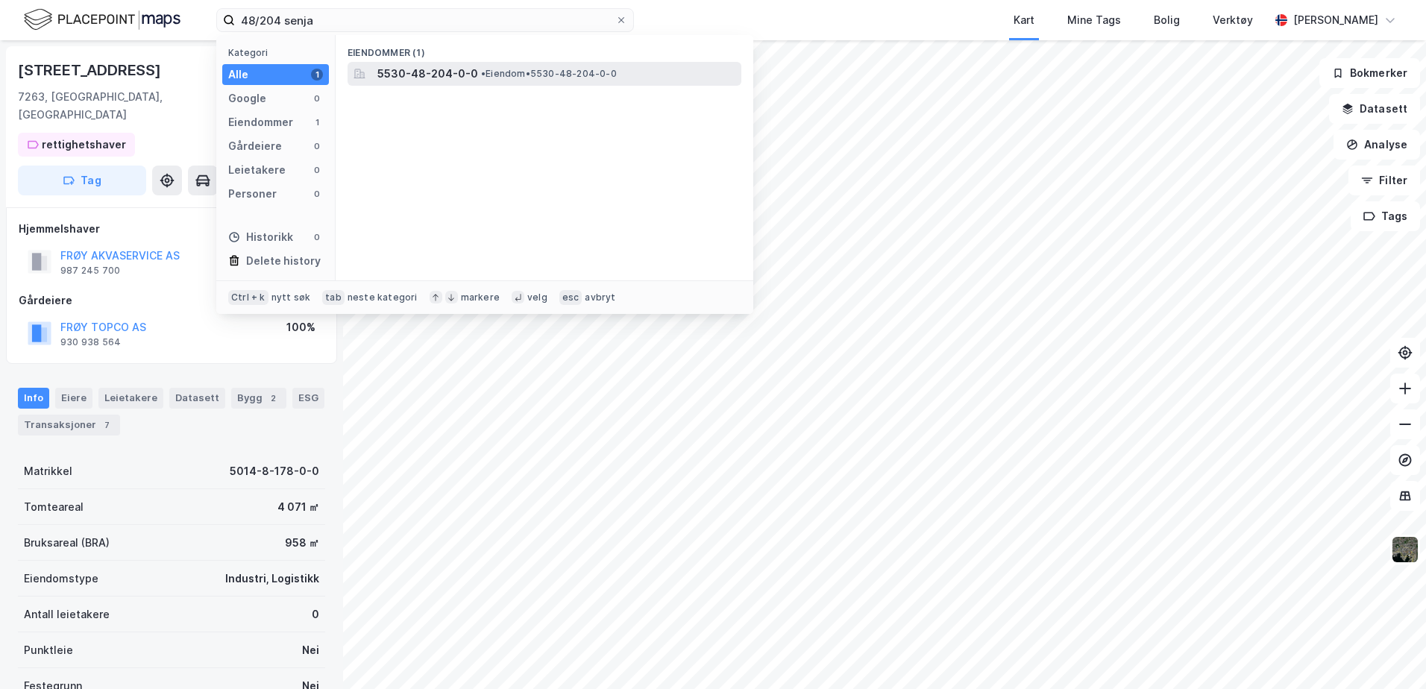
click at [545, 78] on span "• Eiendom • 5530-48-204-0-0" at bounding box center [549, 74] width 136 height 12
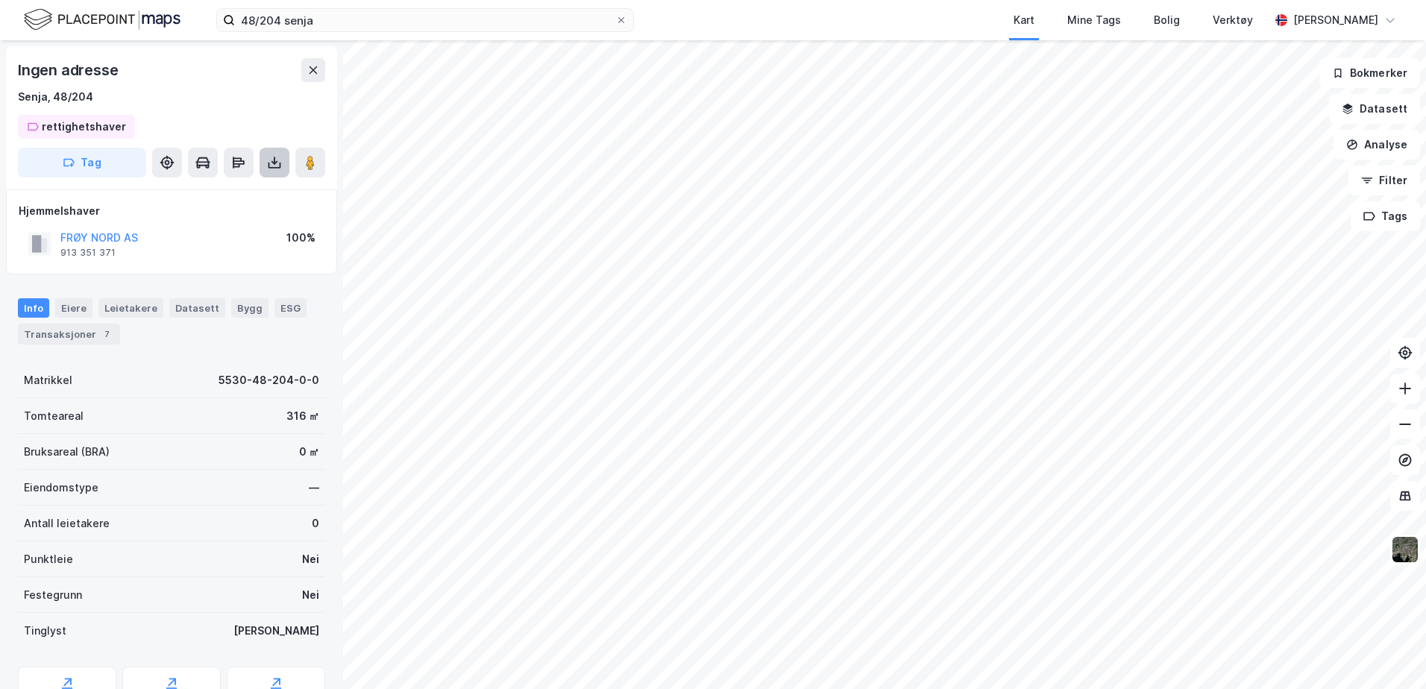
click at [275, 162] on icon at bounding box center [274, 162] width 15 height 15
click at [240, 219] on div "Last ned matrikkelrapport" at bounding box center [218, 216] width 123 height 12
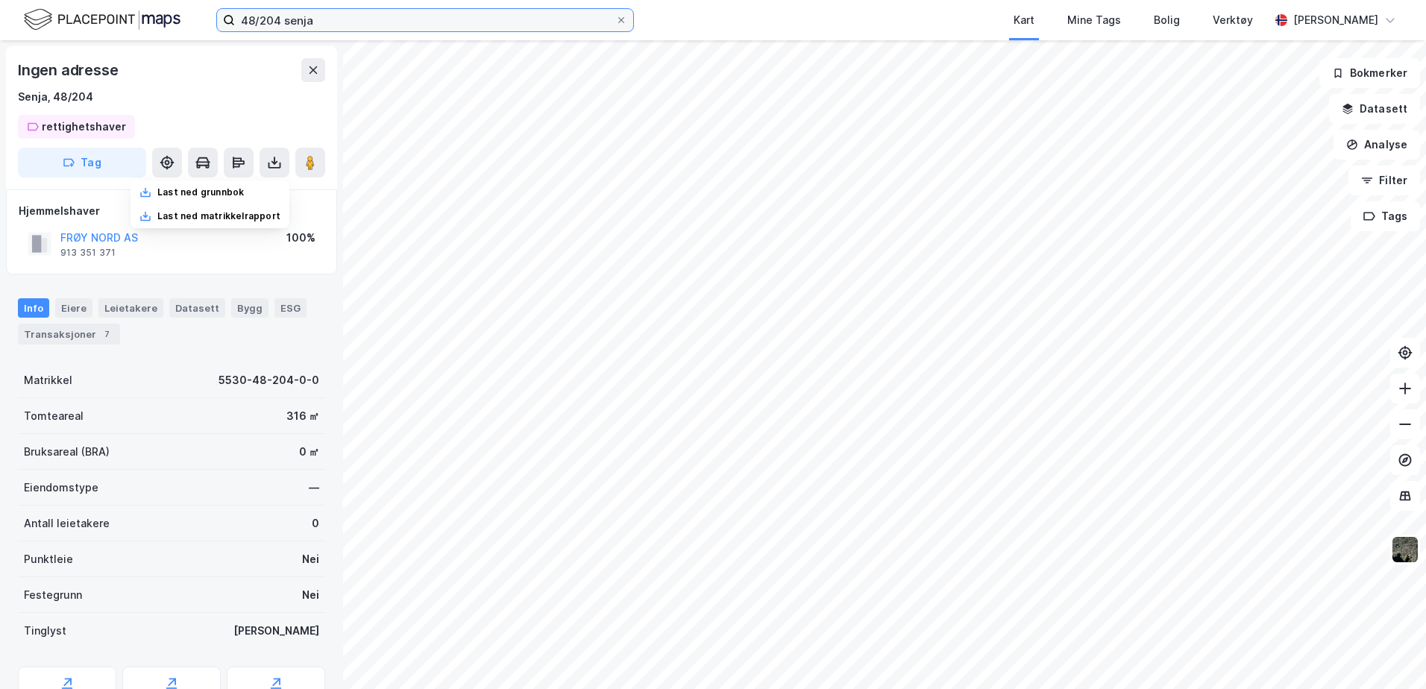
drag, startPoint x: 283, startPoint y: 18, endPoint x: 303, endPoint y: 16, distance: 20.2
click at [283, 18] on input "48/204 senja" at bounding box center [425, 20] width 380 height 22
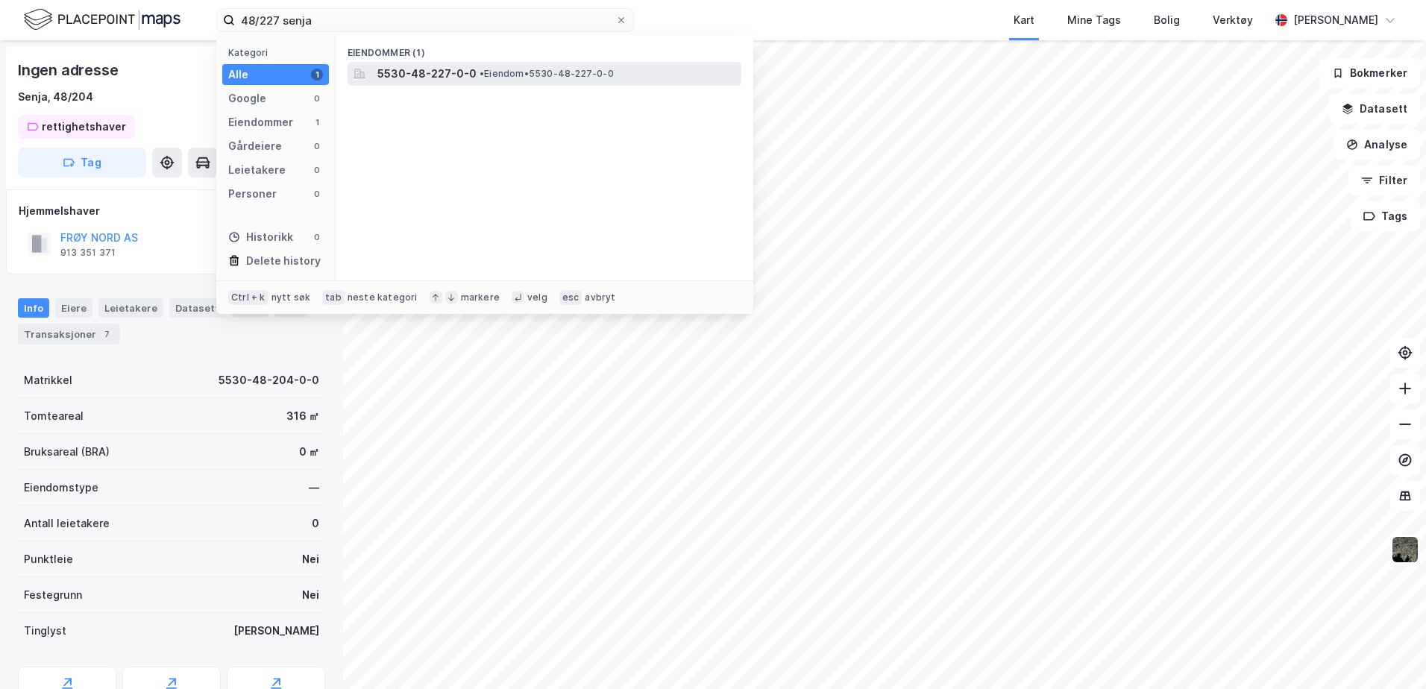
click at [430, 76] on span "5530-48-227-0-0" at bounding box center [426, 74] width 99 height 18
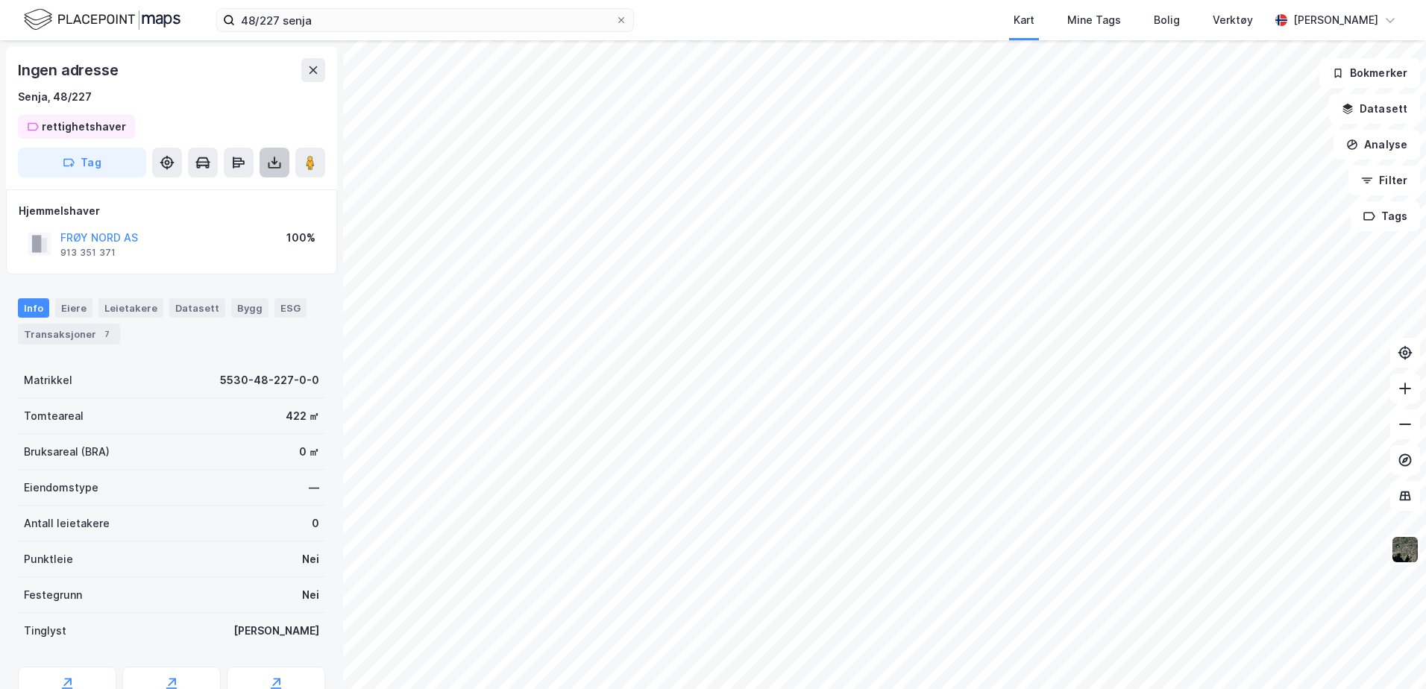
click at [272, 162] on icon at bounding box center [275, 163] width 6 height 4
click at [239, 215] on div "Last ned matrikkelrapport" at bounding box center [218, 216] width 123 height 12
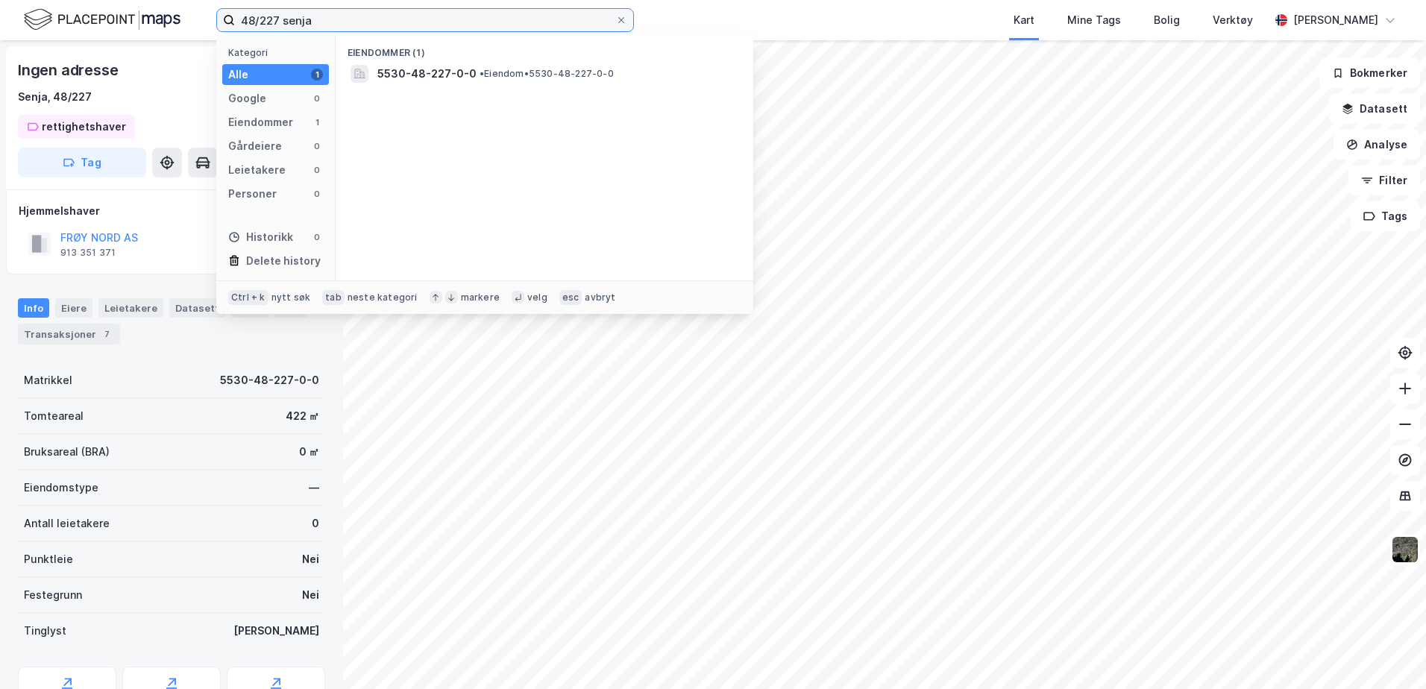
drag, startPoint x: 334, startPoint y: 16, endPoint x: 218, endPoint y: 16, distance: 116.4
click at [218, 16] on label "48/227 senja" at bounding box center [425, 20] width 418 height 24
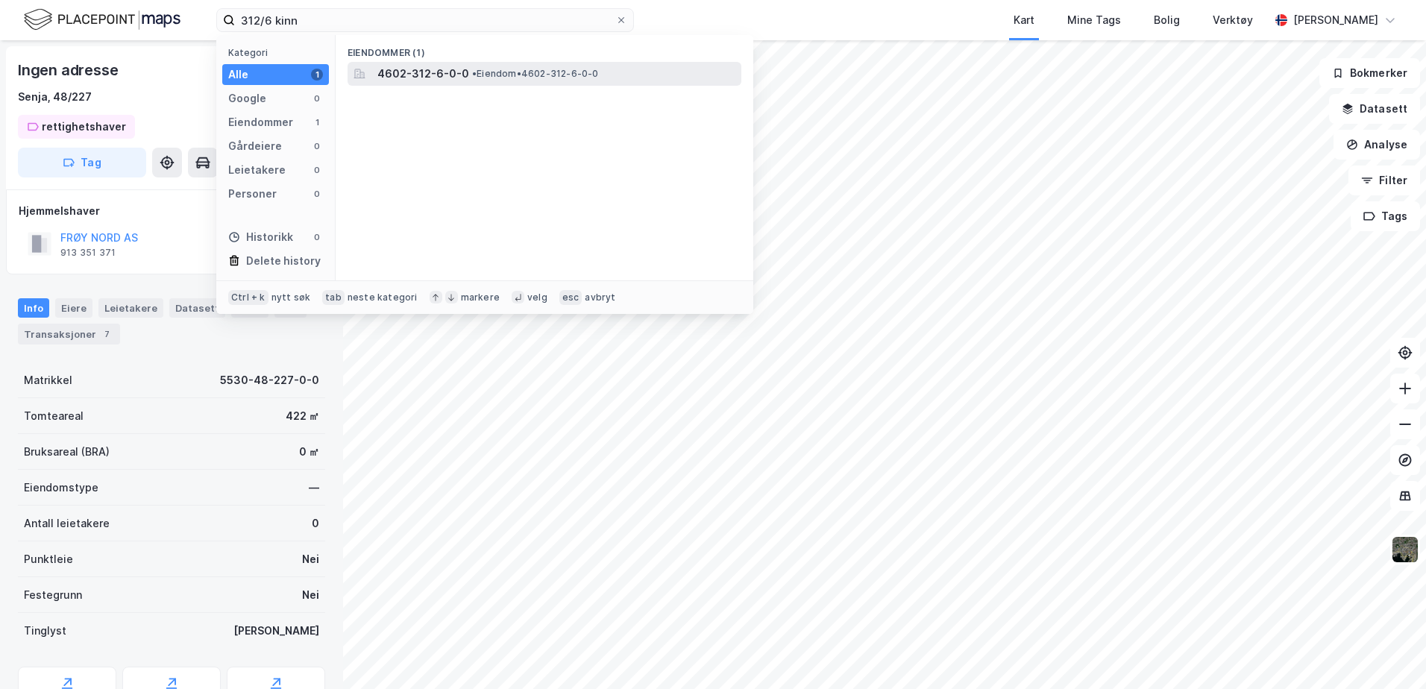
click at [429, 71] on span "4602-312-6-0-0" at bounding box center [423, 74] width 92 height 18
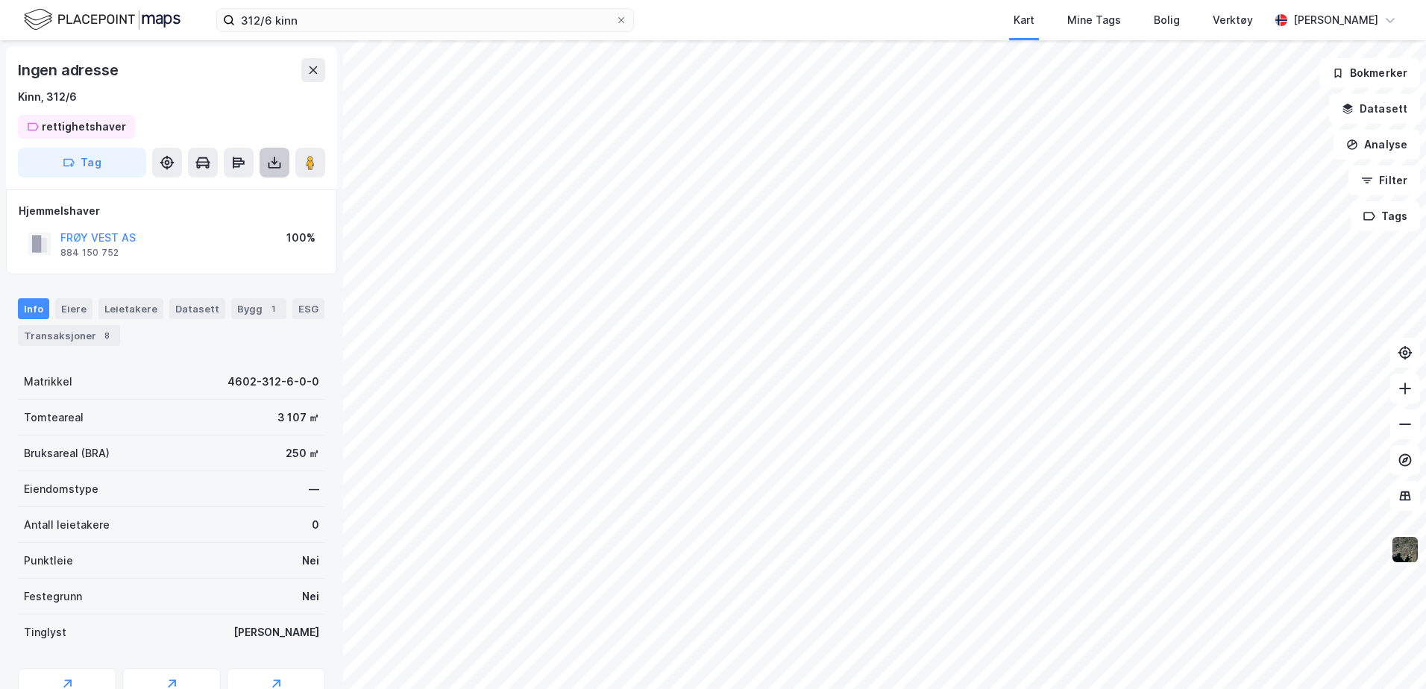
click at [277, 157] on icon at bounding box center [274, 162] width 15 height 15
click at [249, 212] on div "Last ned matrikkelrapport" at bounding box center [218, 216] width 123 height 12
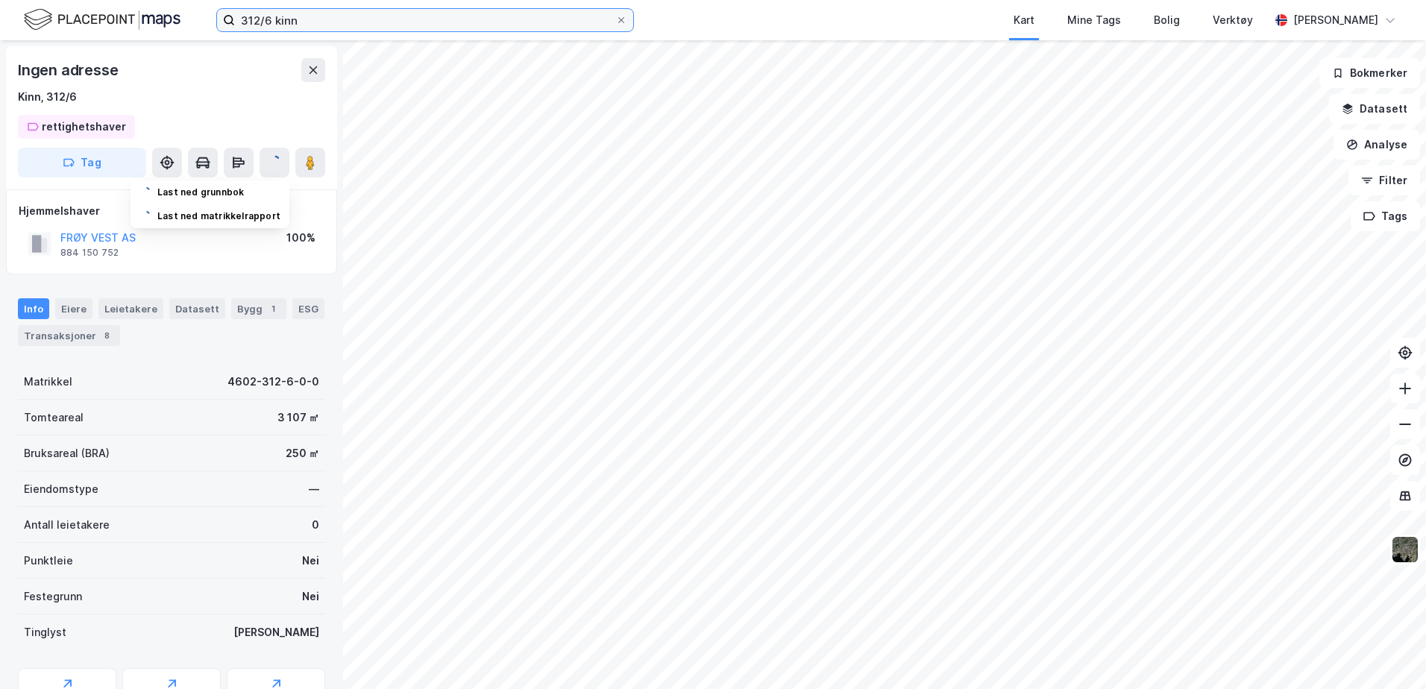
click at [273, 22] on input "312/6 kinn" at bounding box center [425, 20] width 380 height 22
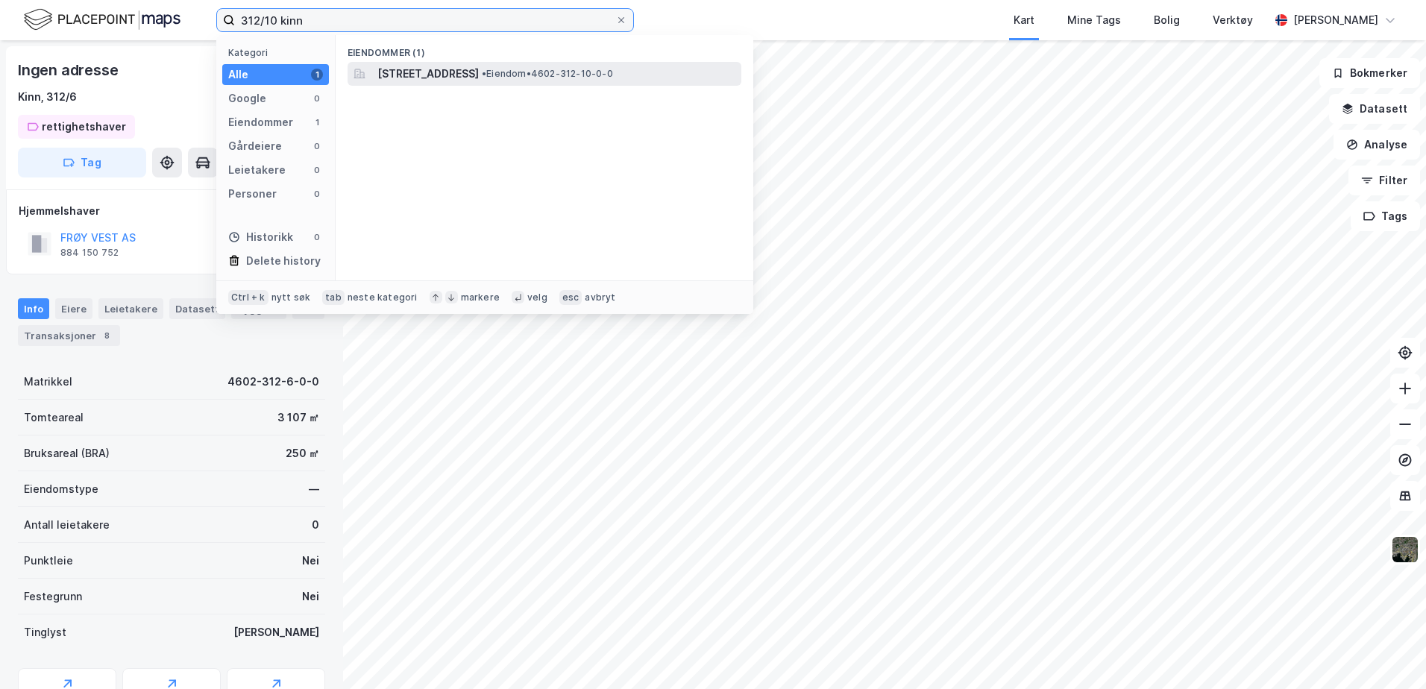
type input "312/10 kinn"
click at [612, 79] on span "• Eiendom • 4602-312-10-0-0" at bounding box center [547, 74] width 131 height 12
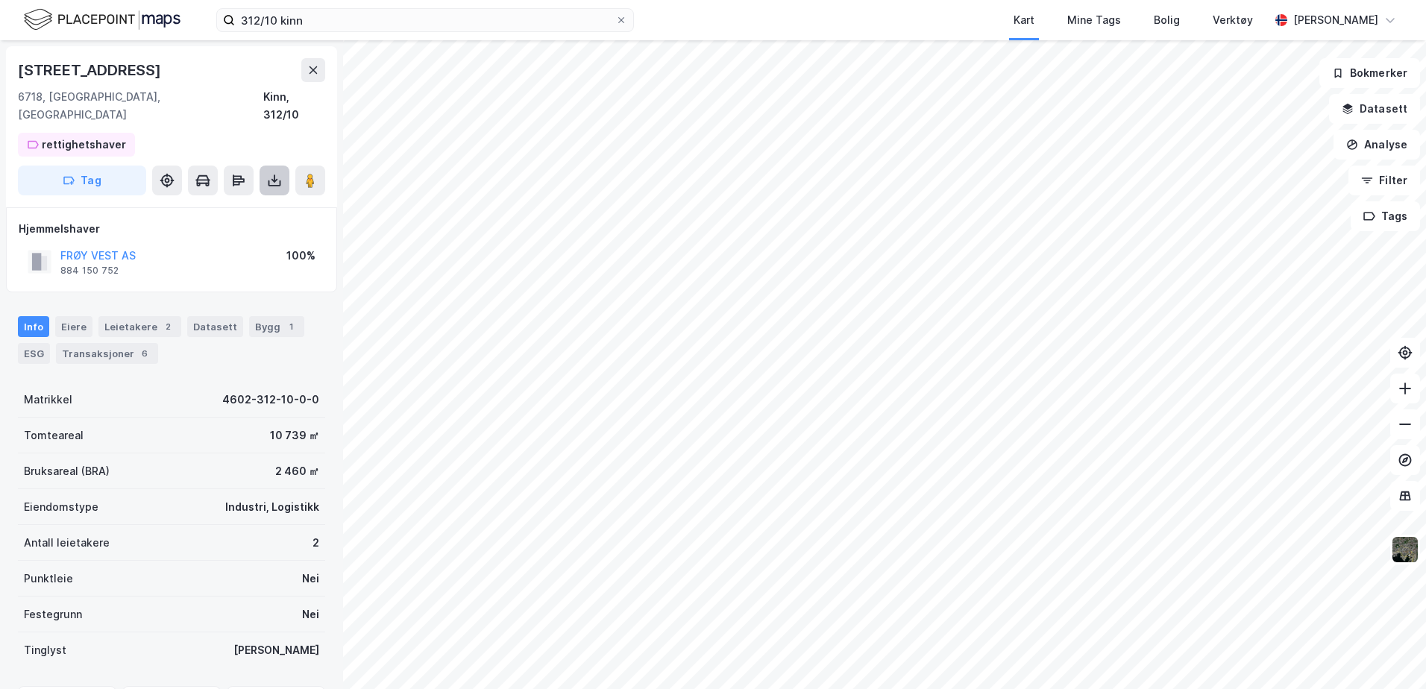
click at [274, 173] on icon at bounding box center [274, 180] width 15 height 15
click at [240, 228] on div "Last ned matrikkelrapport" at bounding box center [218, 234] width 123 height 12
